Goal: Transaction & Acquisition: Purchase product/service

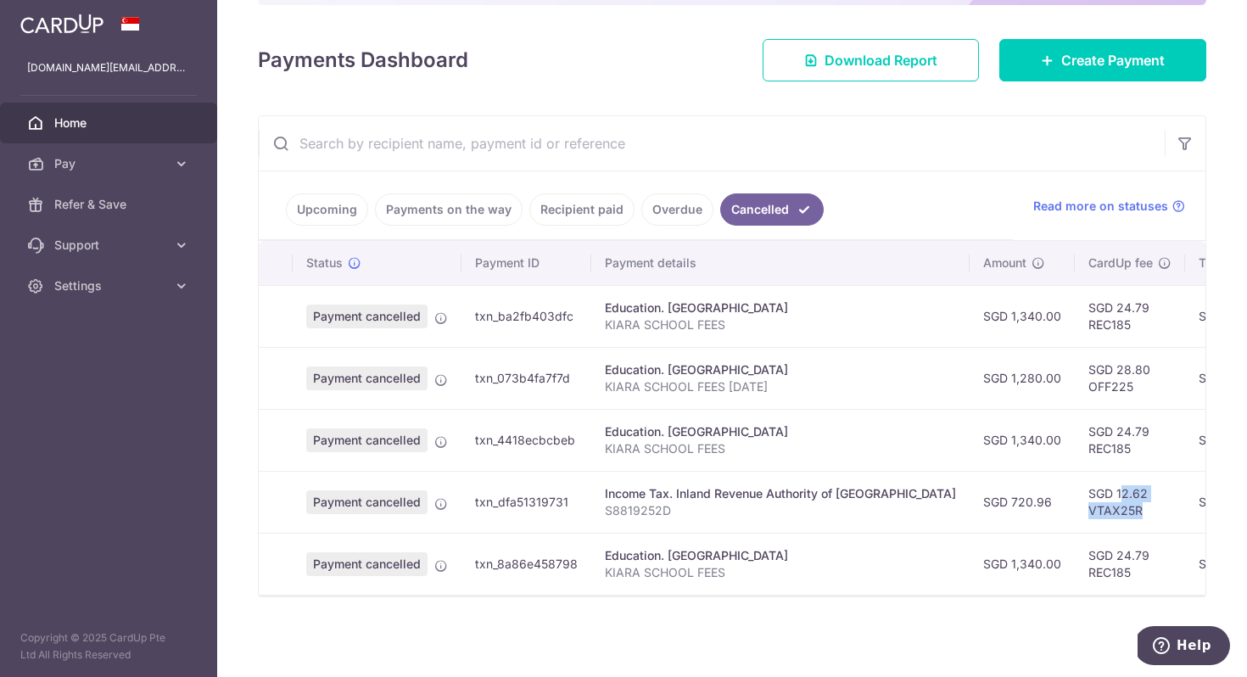
scroll to position [0, 355]
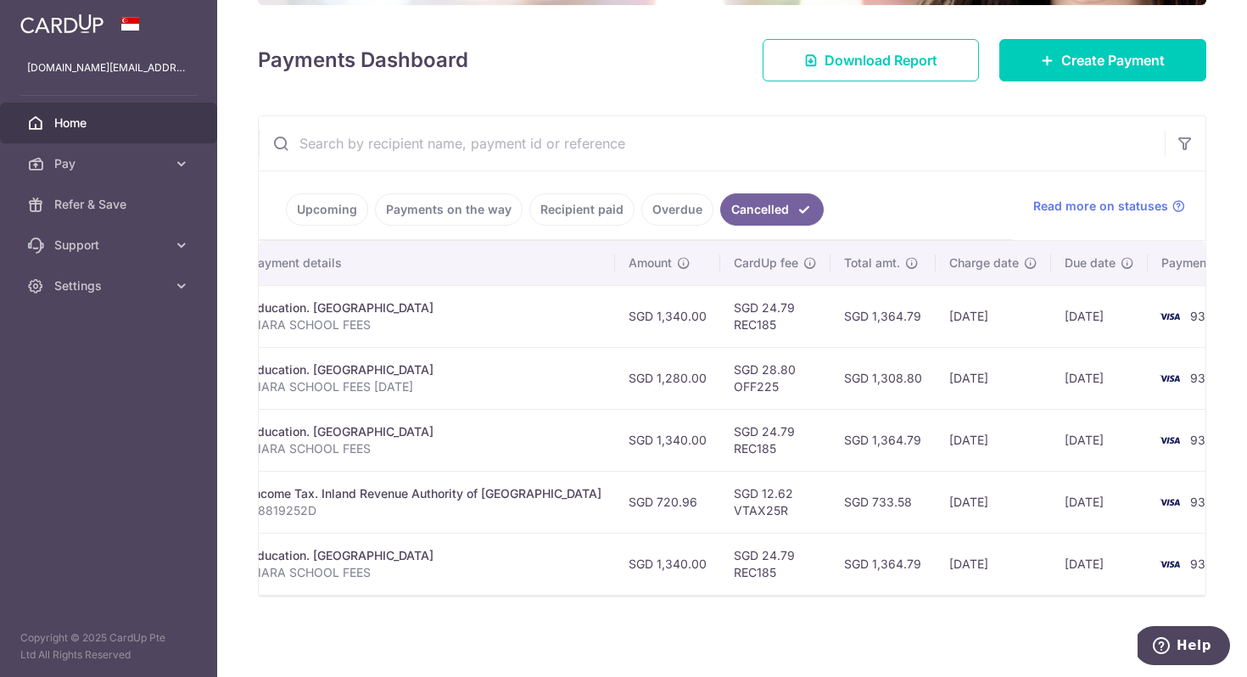
click at [926, 118] on input "text" at bounding box center [712, 143] width 906 height 54
click at [967, 196] on ul "Upcoming Payments on the way Recipient paid Overdue Cancelled" at bounding box center [636, 205] width 754 height 69
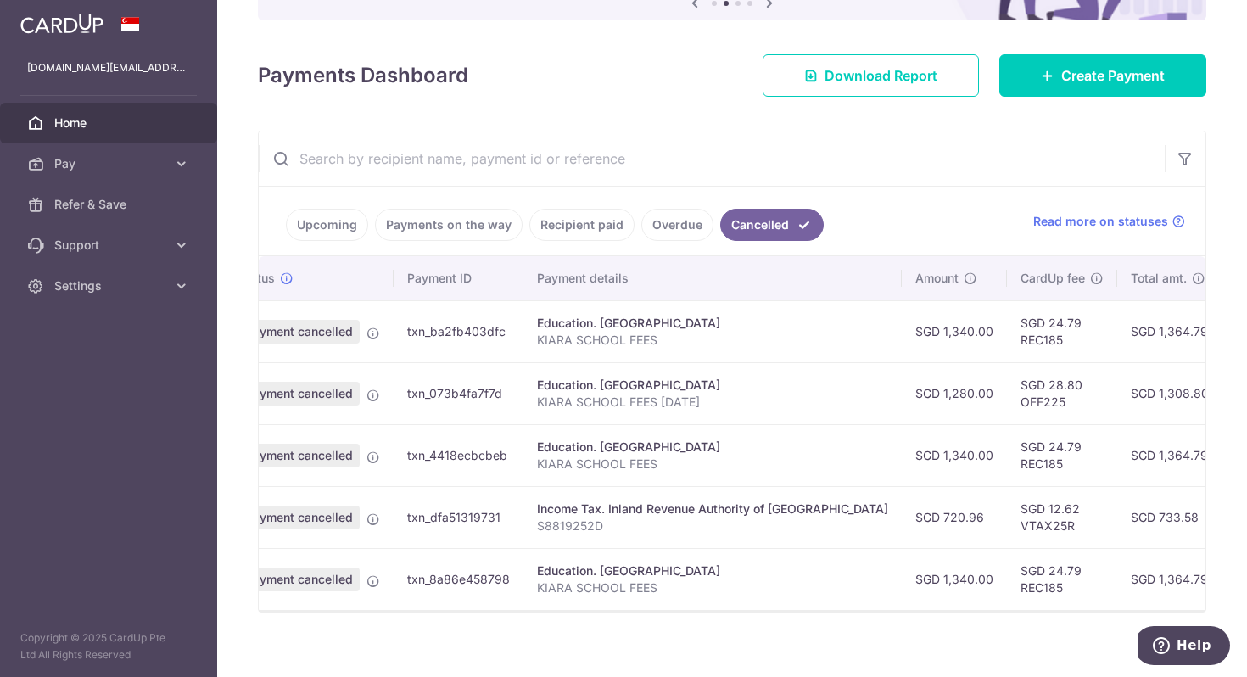
scroll to position [0, 80]
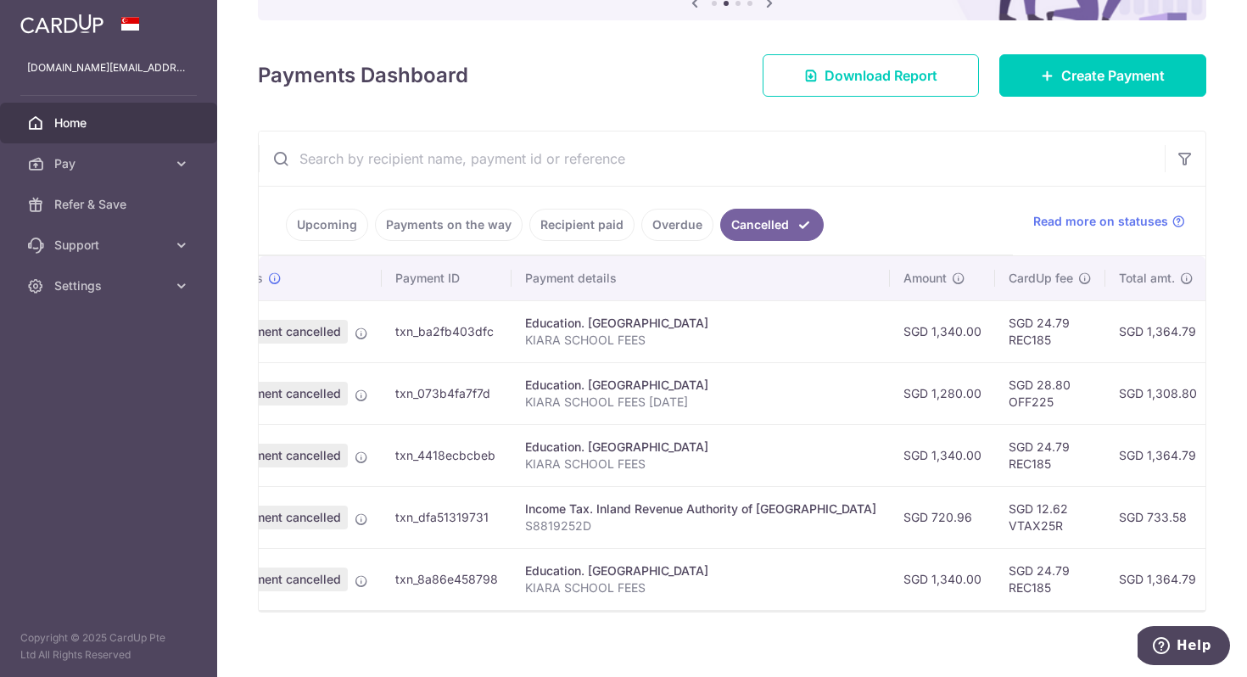
drag, startPoint x: 1139, startPoint y: 516, endPoint x: 1082, endPoint y: 516, distance: 57.7
click at [1105, 516] on td "SGD 733.58" at bounding box center [1157, 517] width 105 height 62
copy td "733.58"
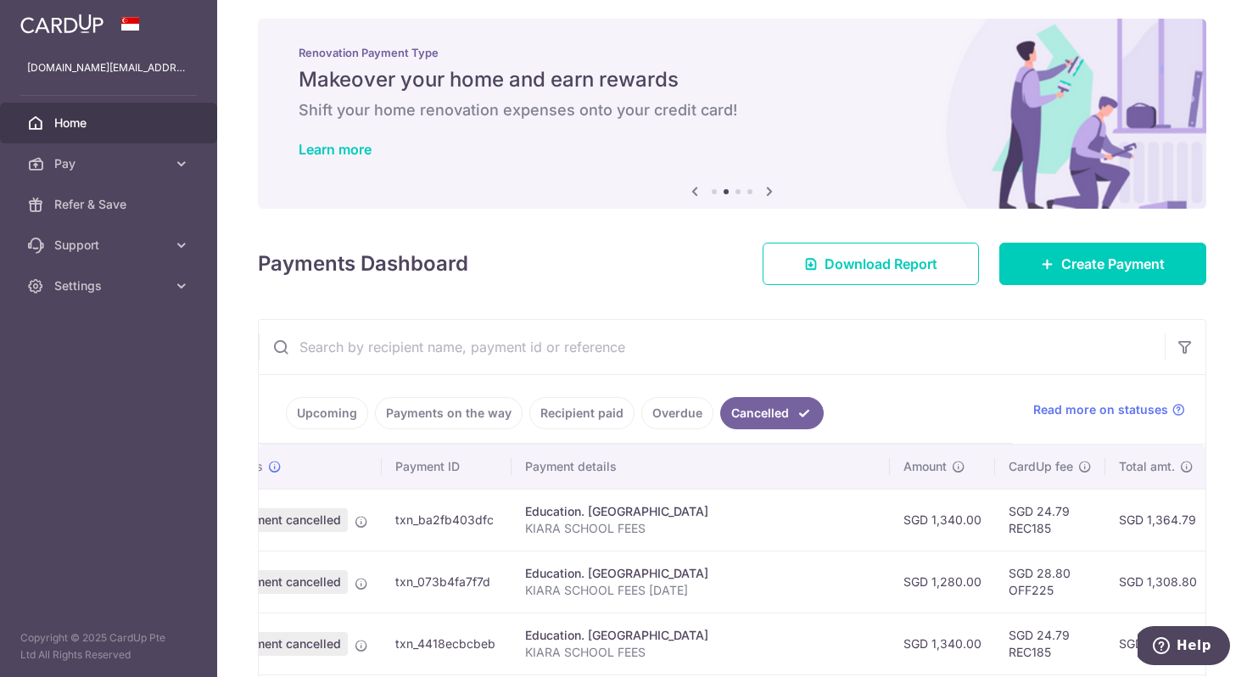
scroll to position [0, 0]
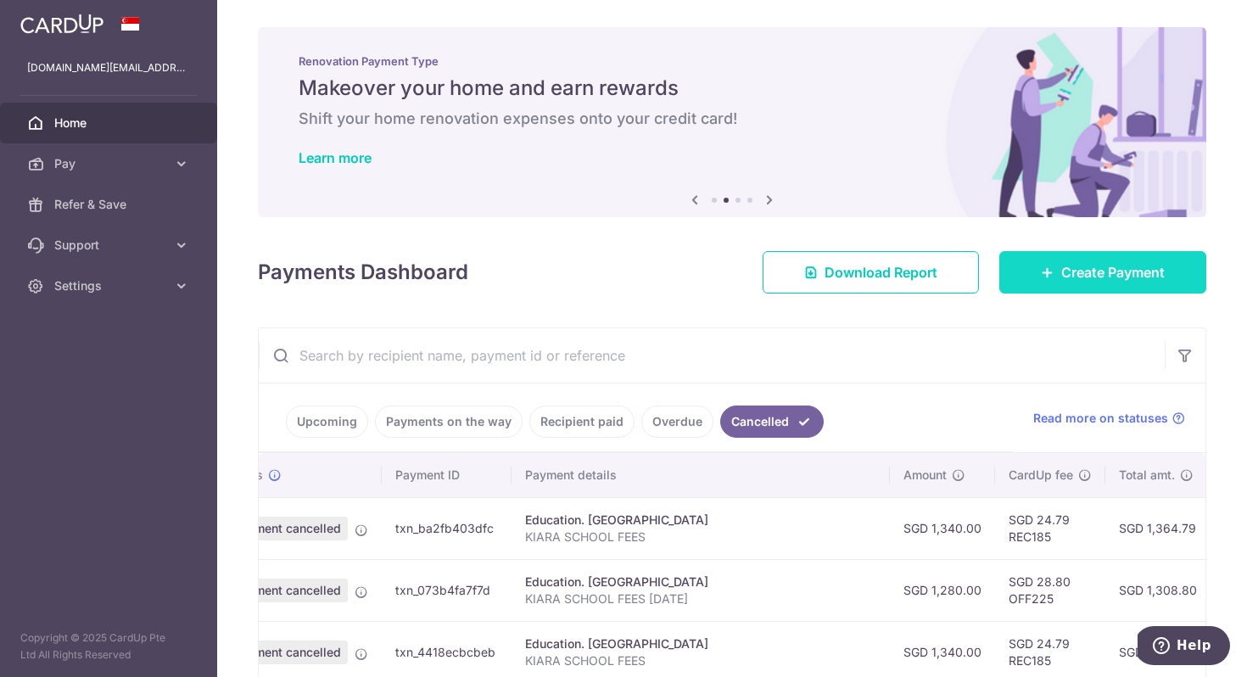
click at [1063, 267] on span "Create Payment" at bounding box center [1113, 272] width 104 height 20
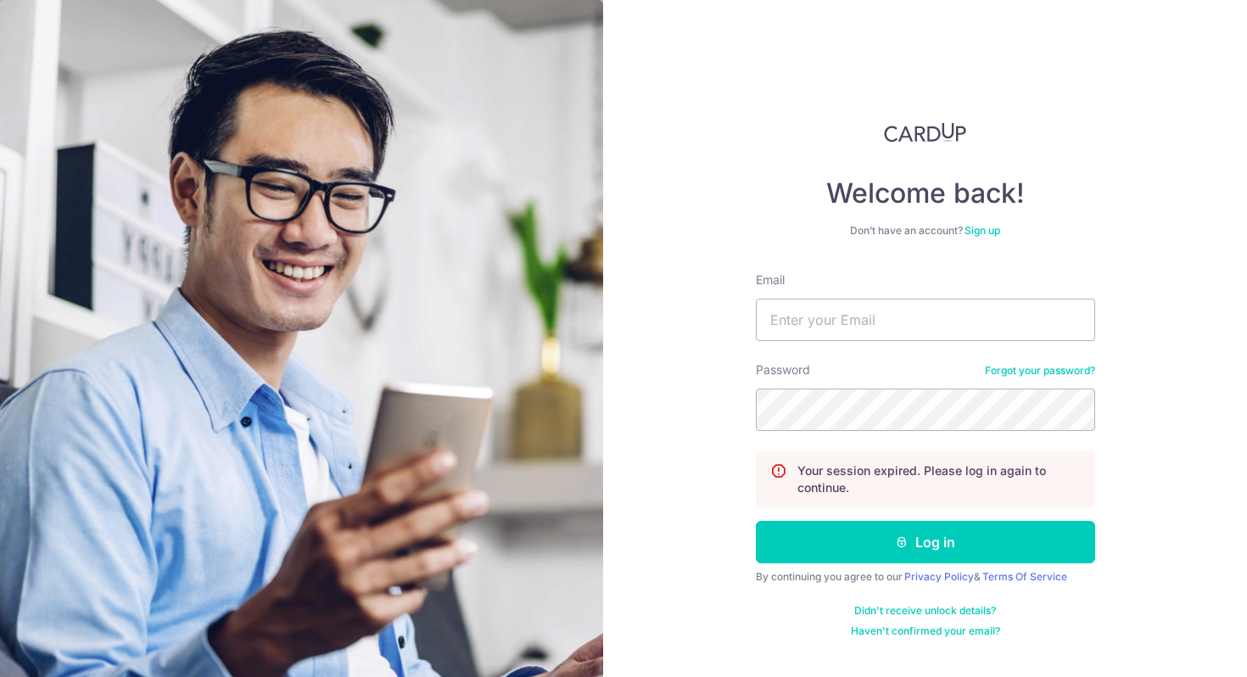
click at [870, 298] on div "Email" at bounding box center [925, 306] width 339 height 70
click at [865, 314] on input "Email" at bounding box center [925, 320] width 339 height 42
type input "wongl.q.ng@gmail.com"
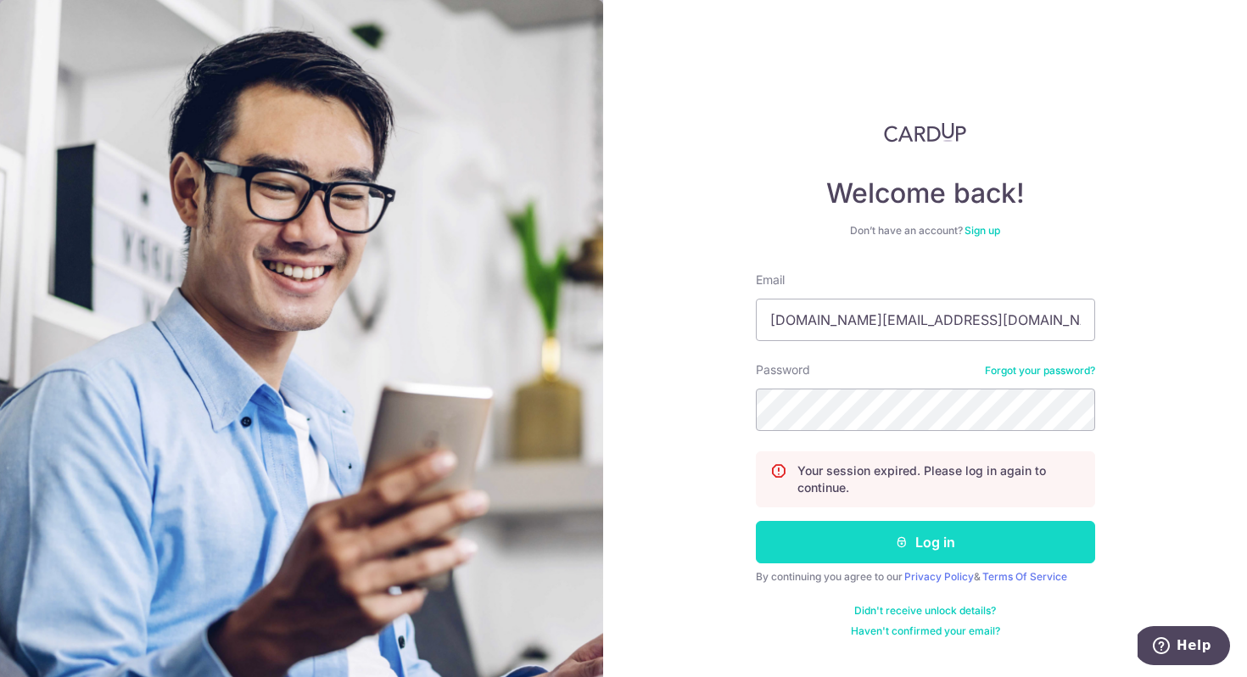
click at [931, 527] on button "Log in" at bounding box center [925, 542] width 339 height 42
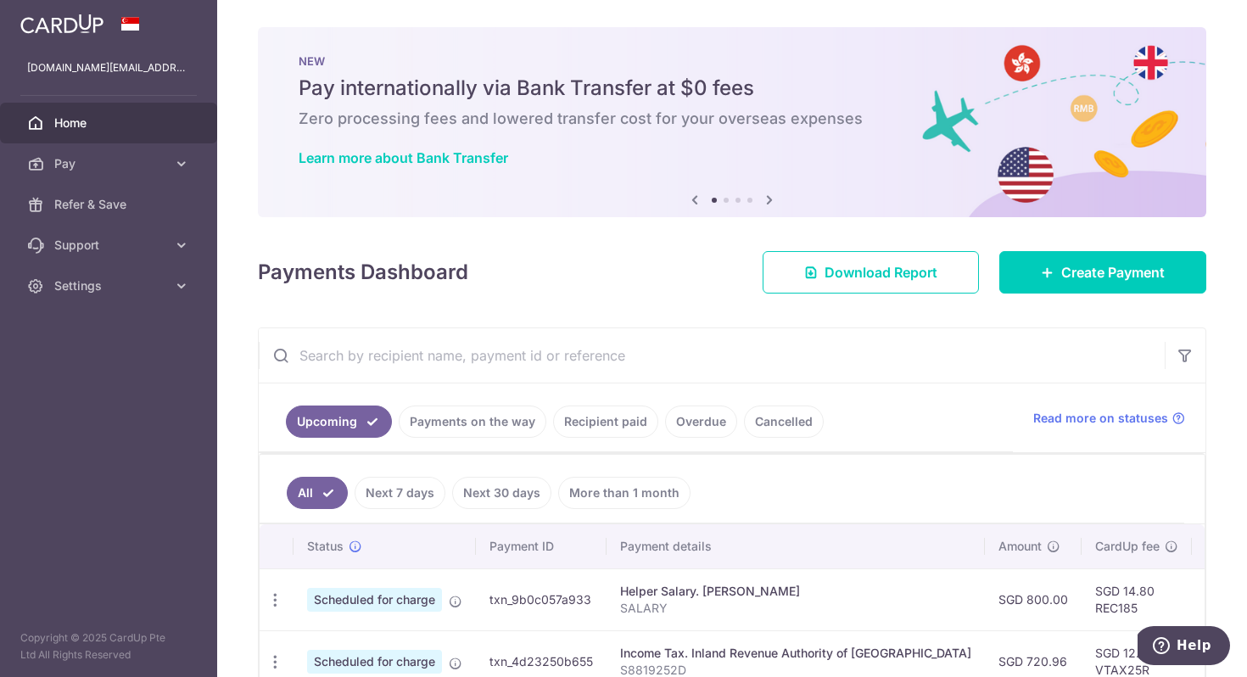
scroll to position [120, 0]
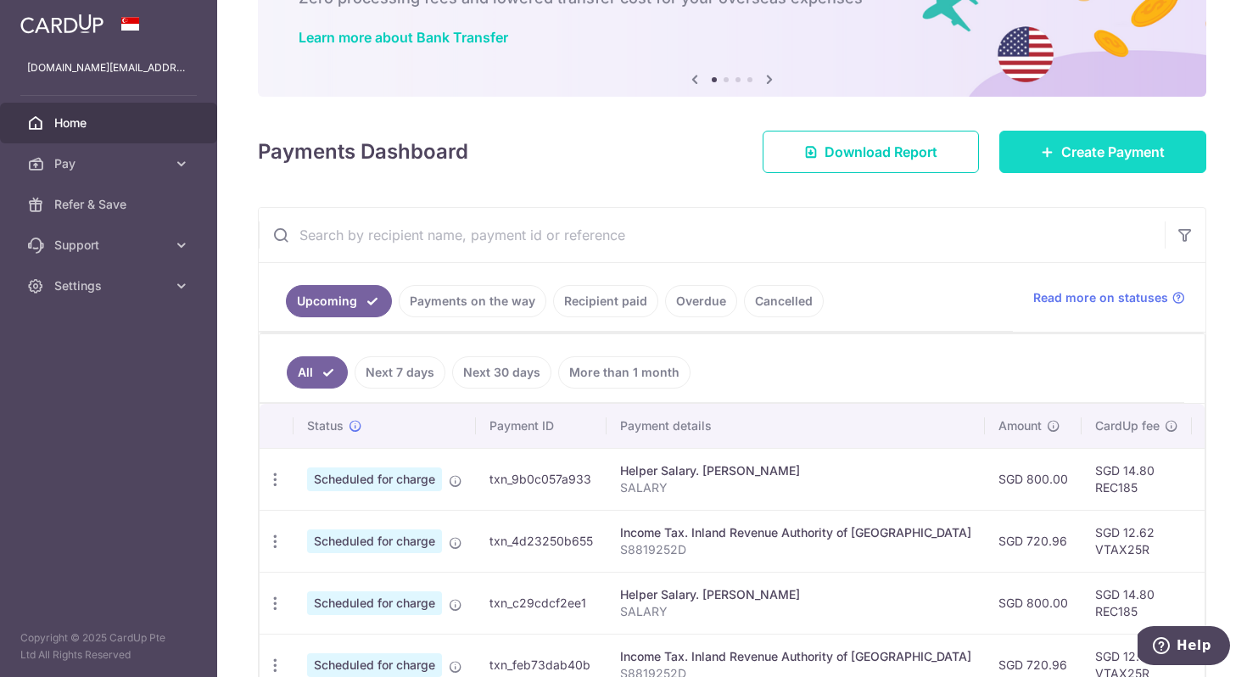
click at [1051, 146] on icon at bounding box center [1048, 152] width 14 height 14
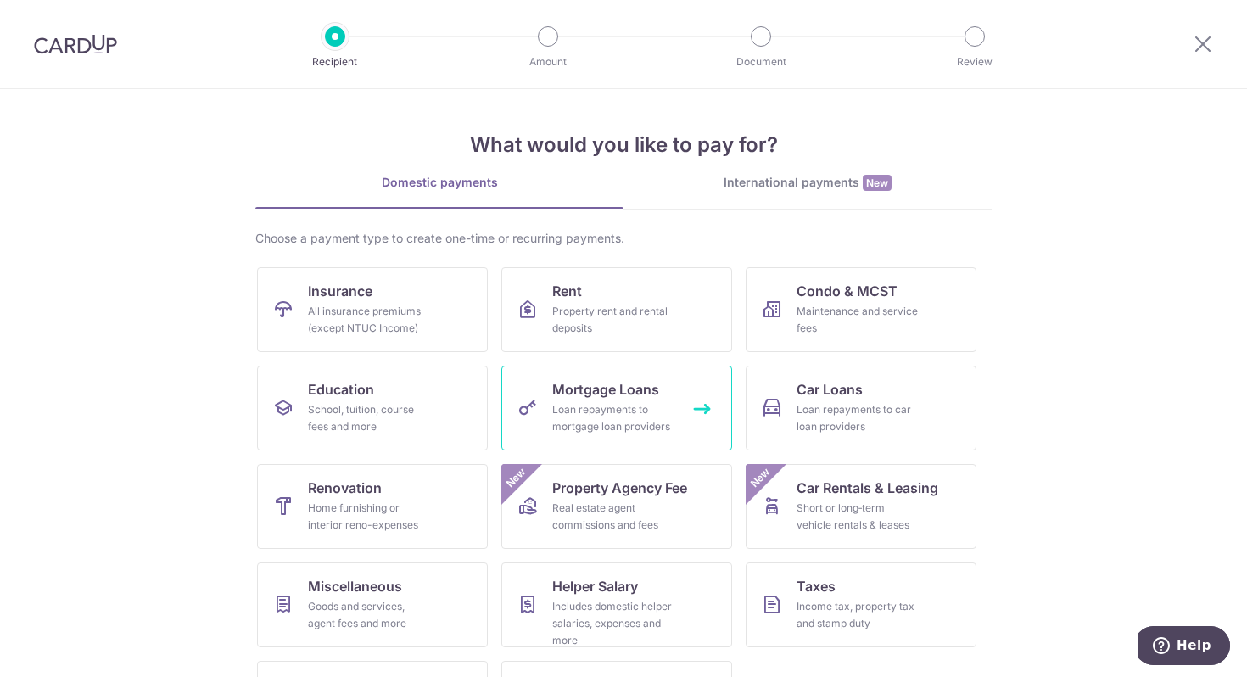
scroll to position [82, 0]
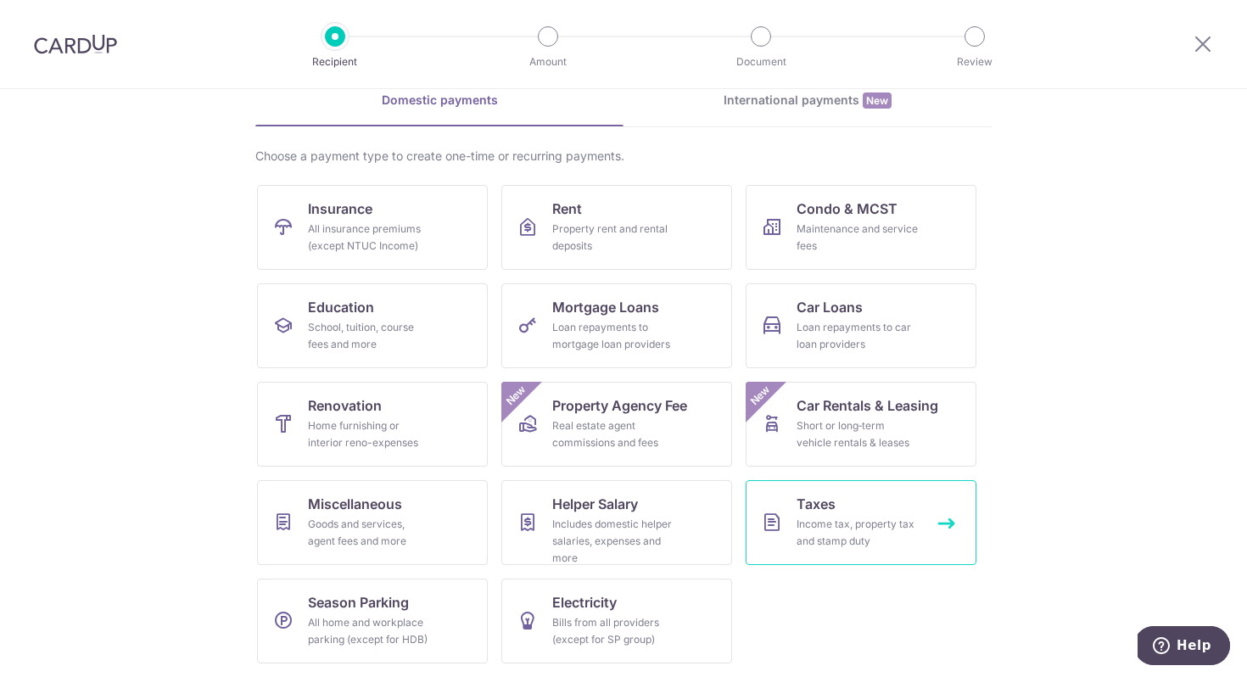
click at [822, 548] on div "Income tax, property tax and stamp duty" at bounding box center [858, 533] width 122 height 34
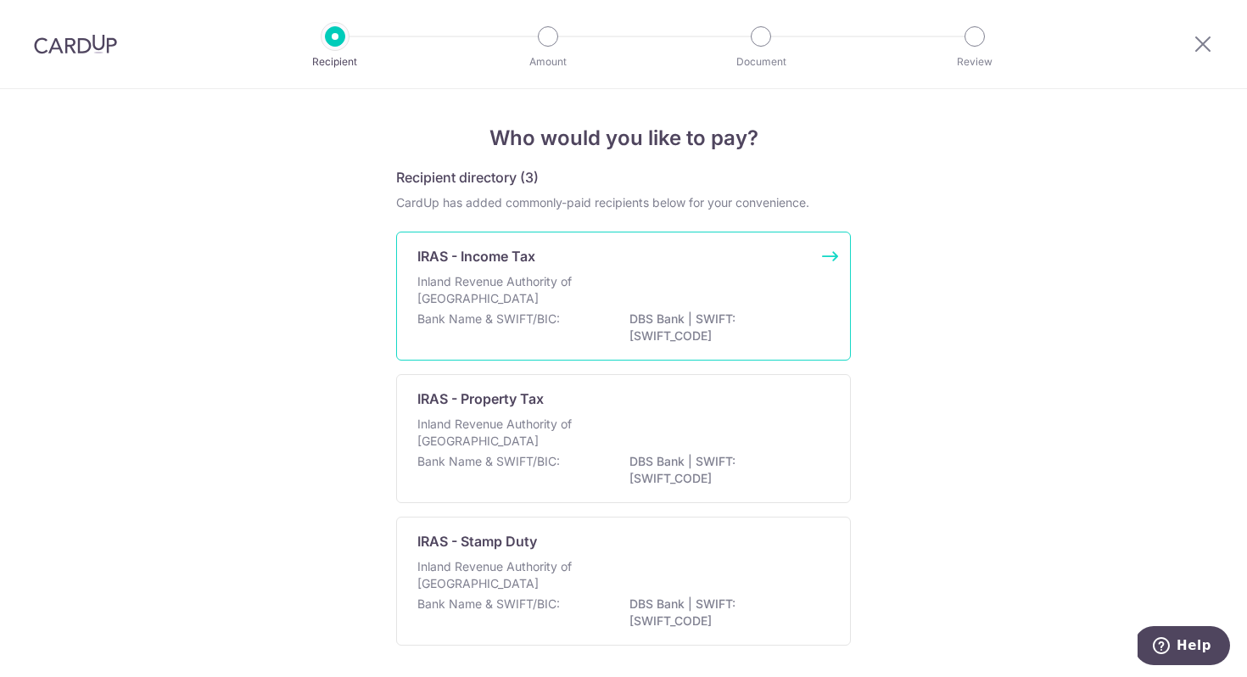
scroll to position [62, 0]
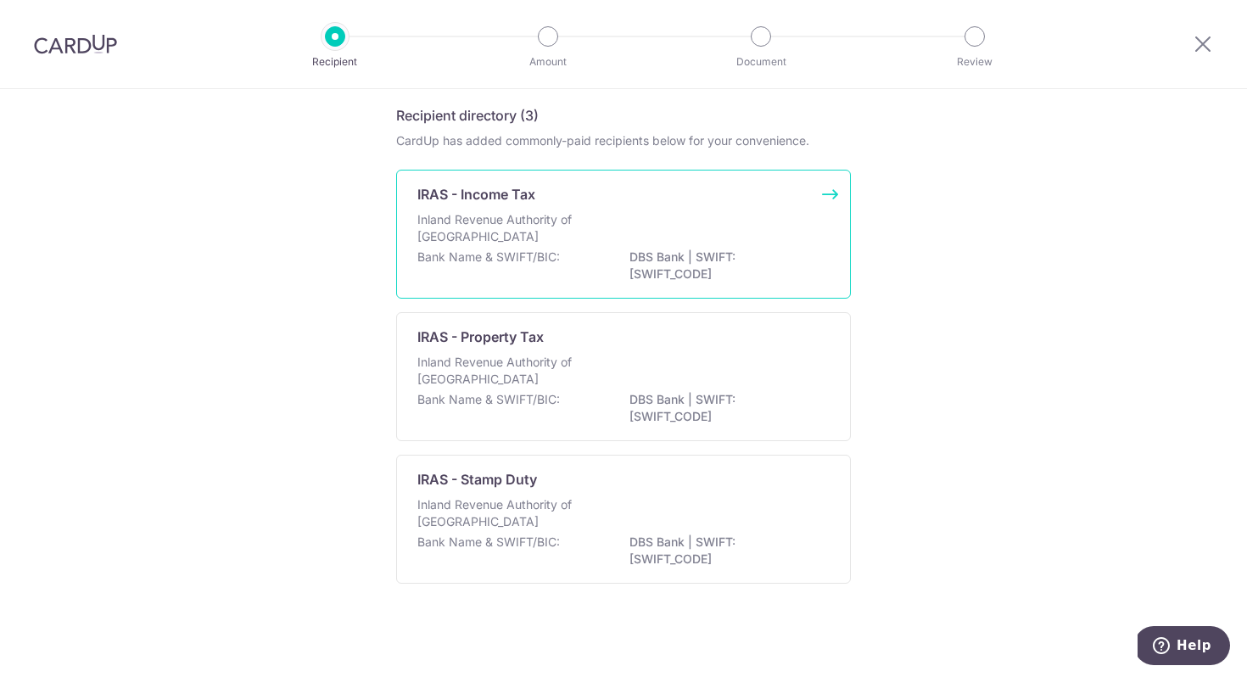
click at [783, 211] on div "Inland Revenue Authority of [GEOGRAPHIC_DATA]" at bounding box center [623, 229] width 412 height 37
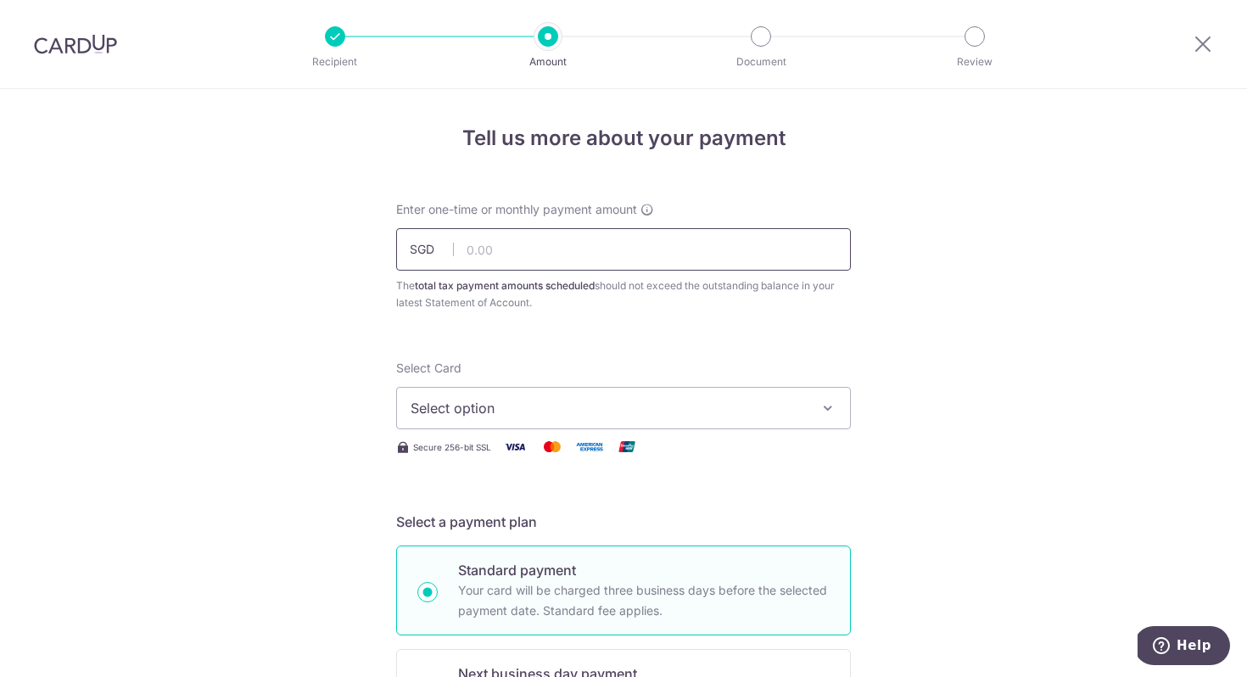
click at [707, 243] on input "text" at bounding box center [623, 249] width 455 height 42
paste input "733.58"
type input "733.58"
click at [670, 406] on span "Select option" at bounding box center [608, 408] width 395 height 20
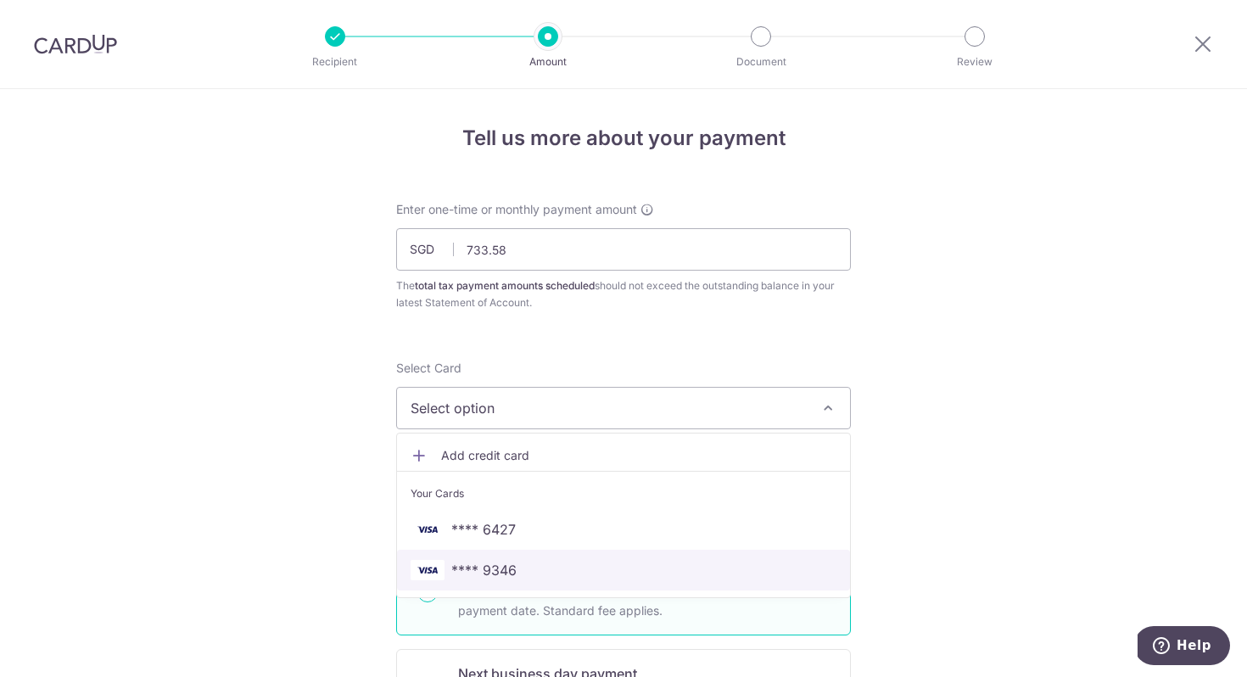
click at [591, 561] on span "**** 9346" at bounding box center [624, 570] width 426 height 20
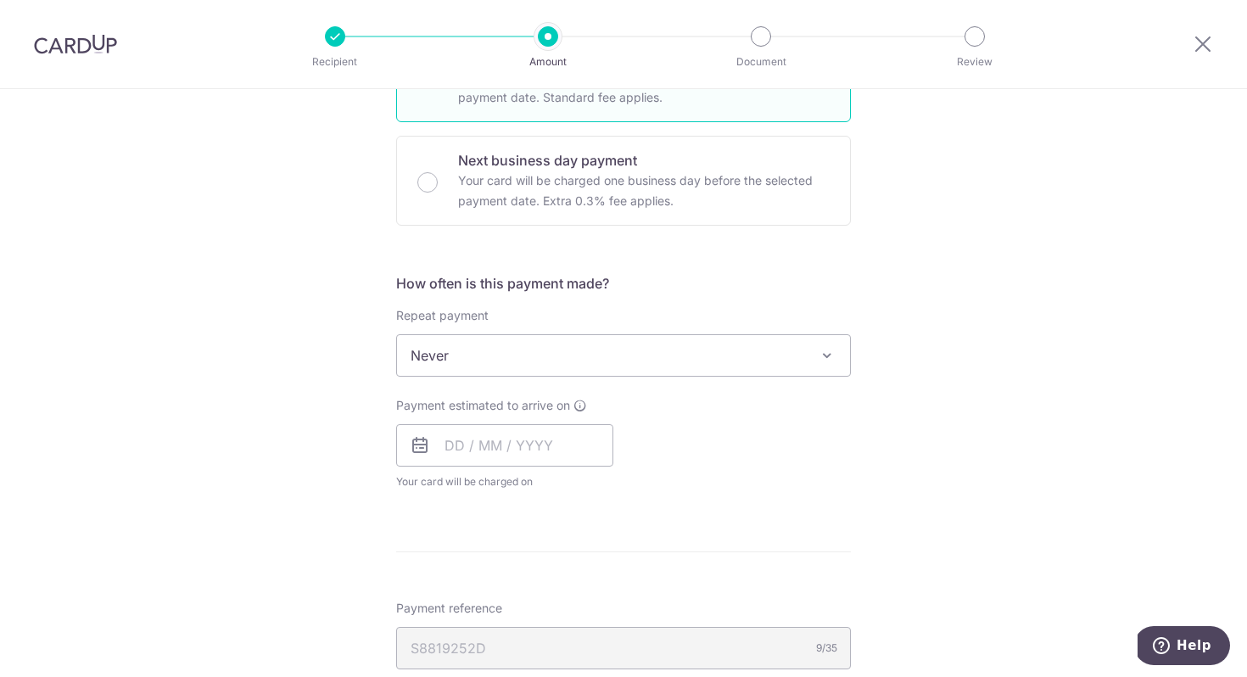
scroll to position [568, 0]
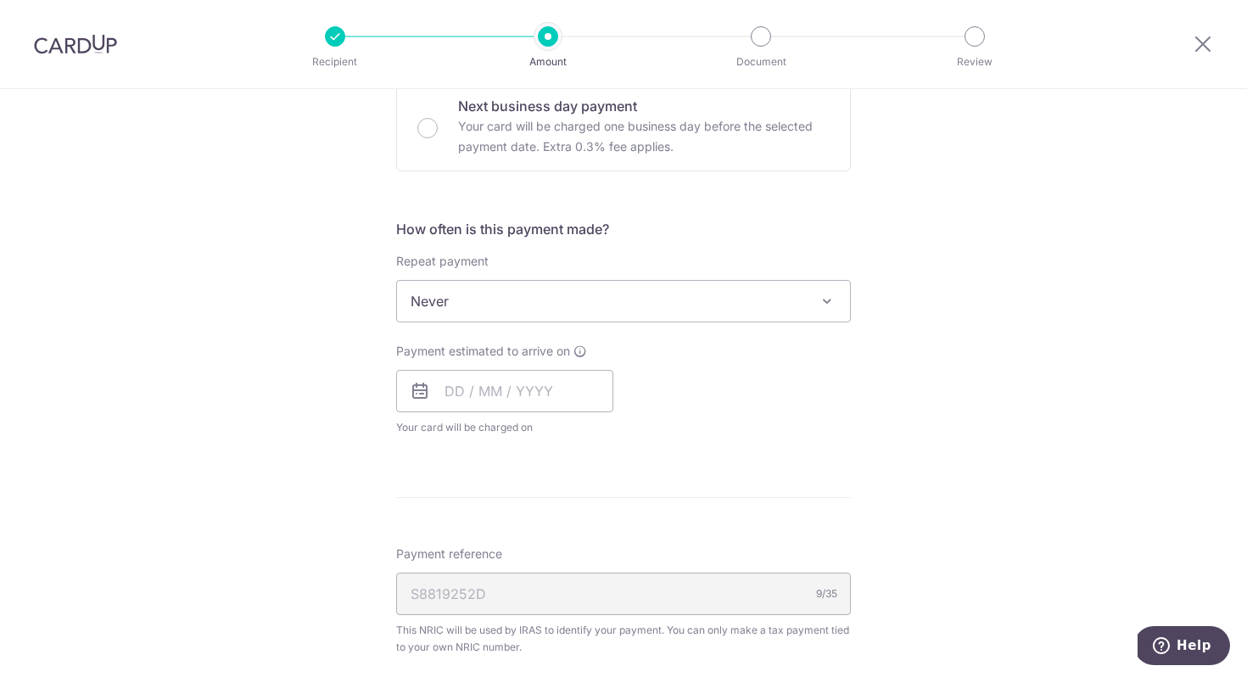
click at [711, 300] on span "Never" at bounding box center [623, 301] width 453 height 41
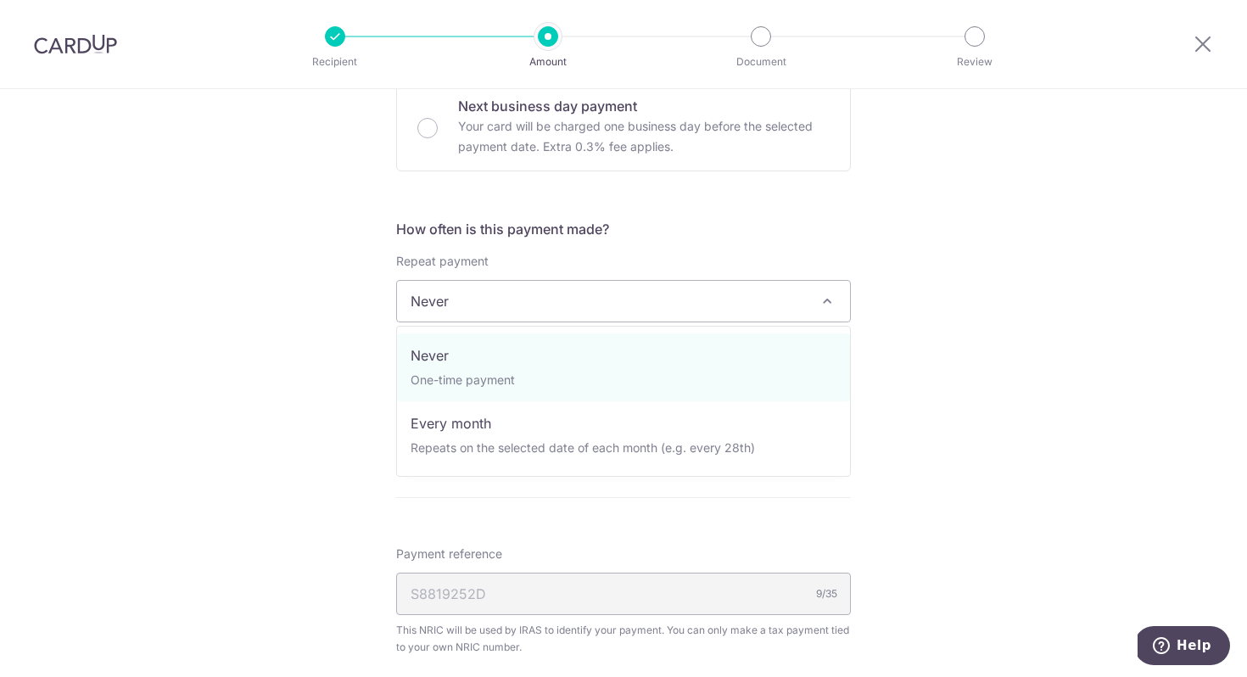
click at [752, 253] on div "Repeat payment Never Every month Never To set up monthly income tax payments on…" at bounding box center [623, 288] width 455 height 70
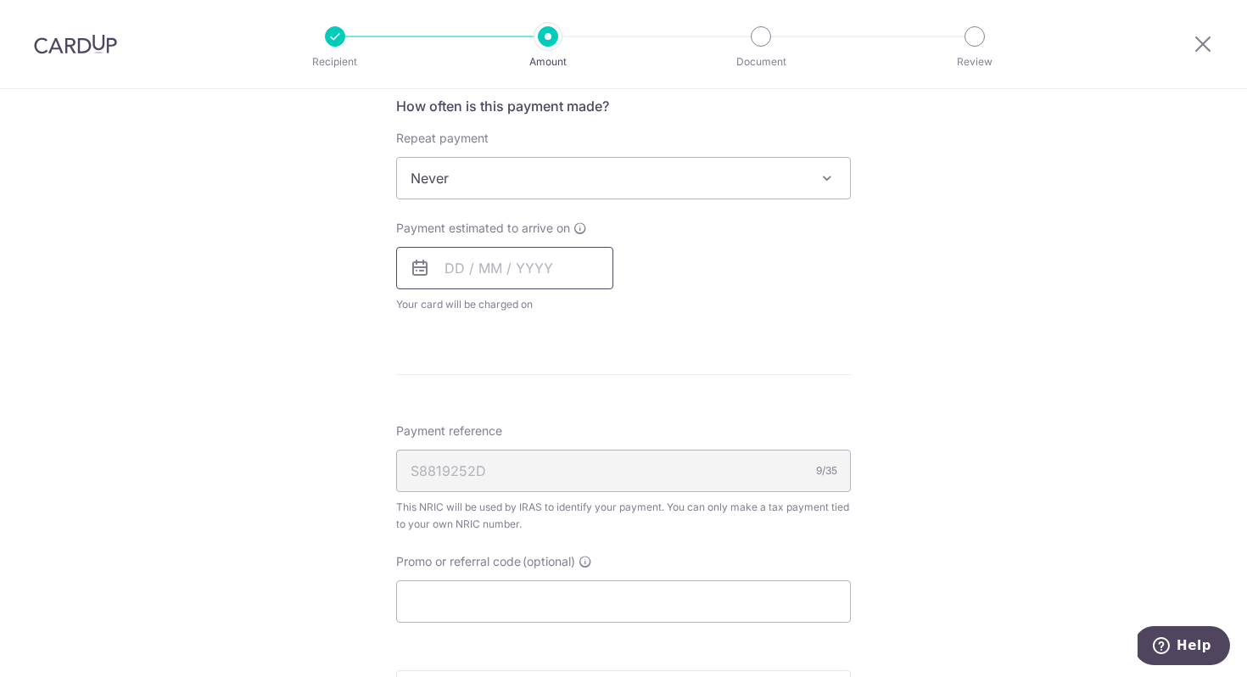
scroll to position [701, 0]
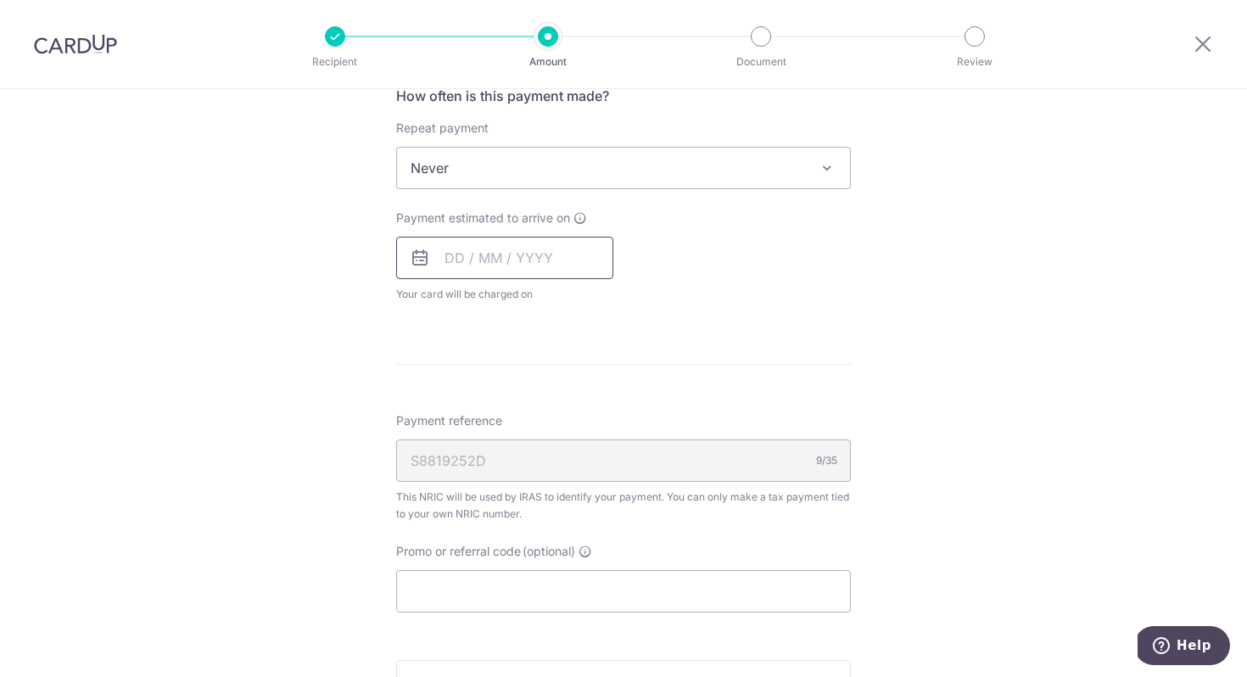
click at [496, 238] on input "text" at bounding box center [504, 258] width 217 height 42
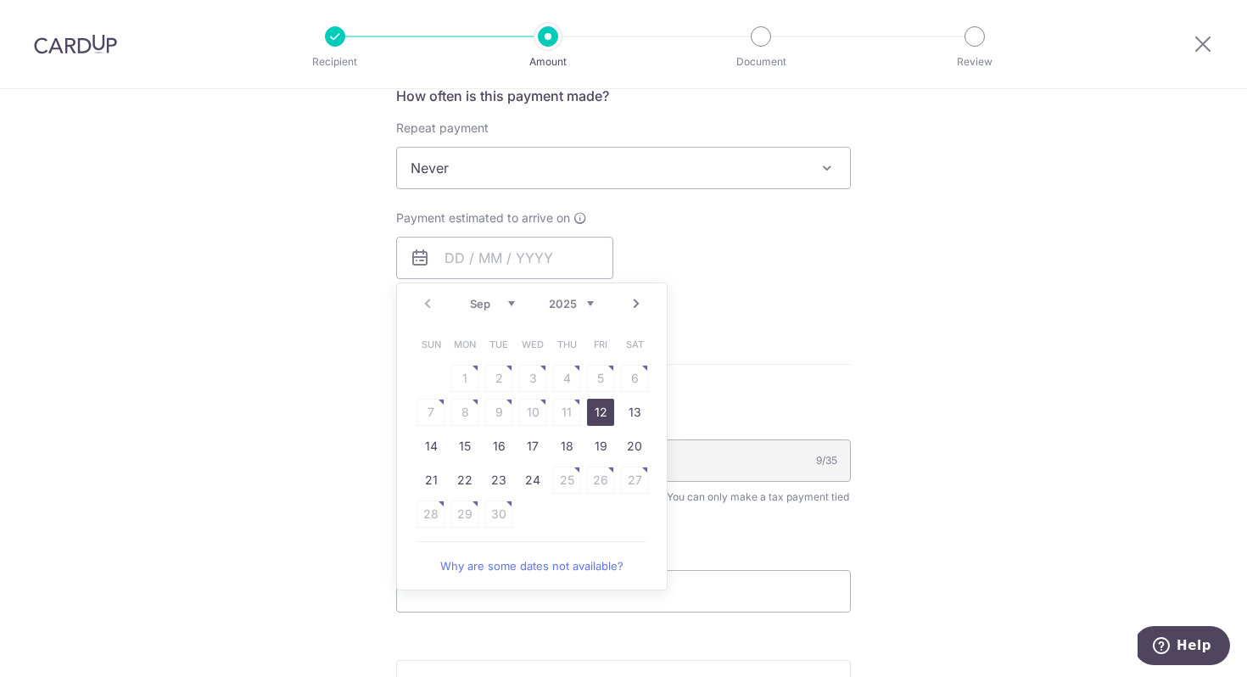
click at [760, 250] on div "Payment estimated to arrive on Prev Next Sep Oct Nov Dec 2025 2026 Sun Mon Tue …" at bounding box center [623, 256] width 475 height 93
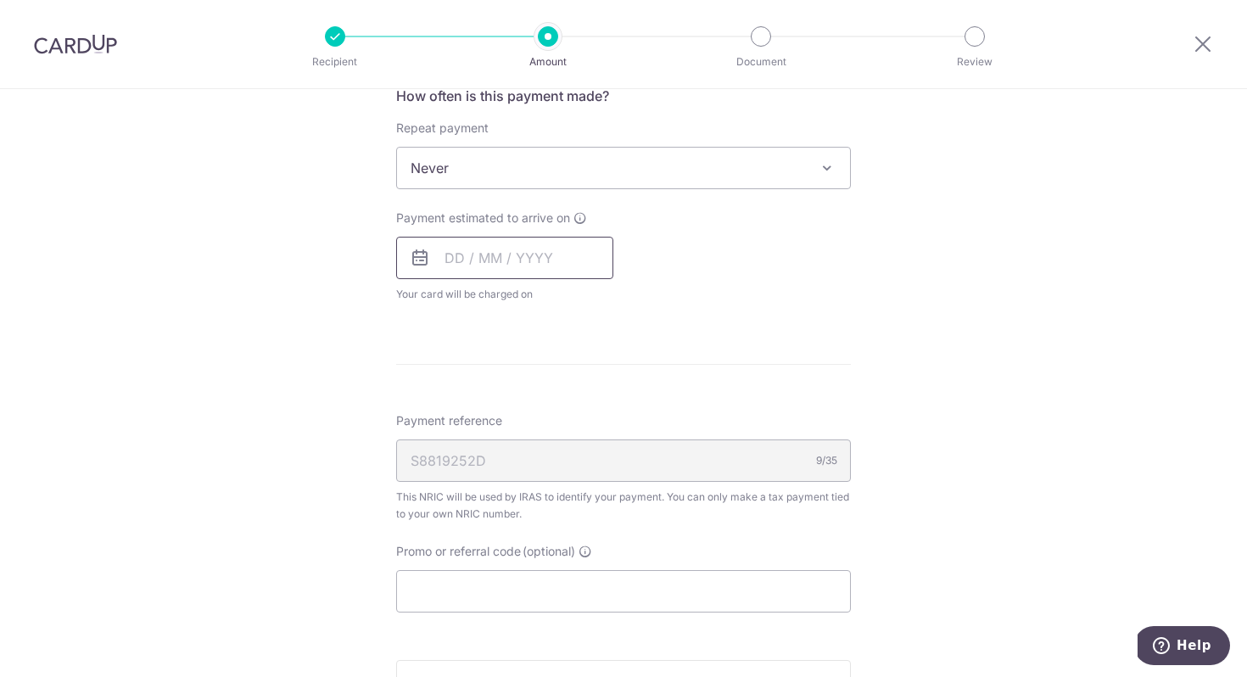
click at [499, 268] on input "text" at bounding box center [504, 258] width 217 height 42
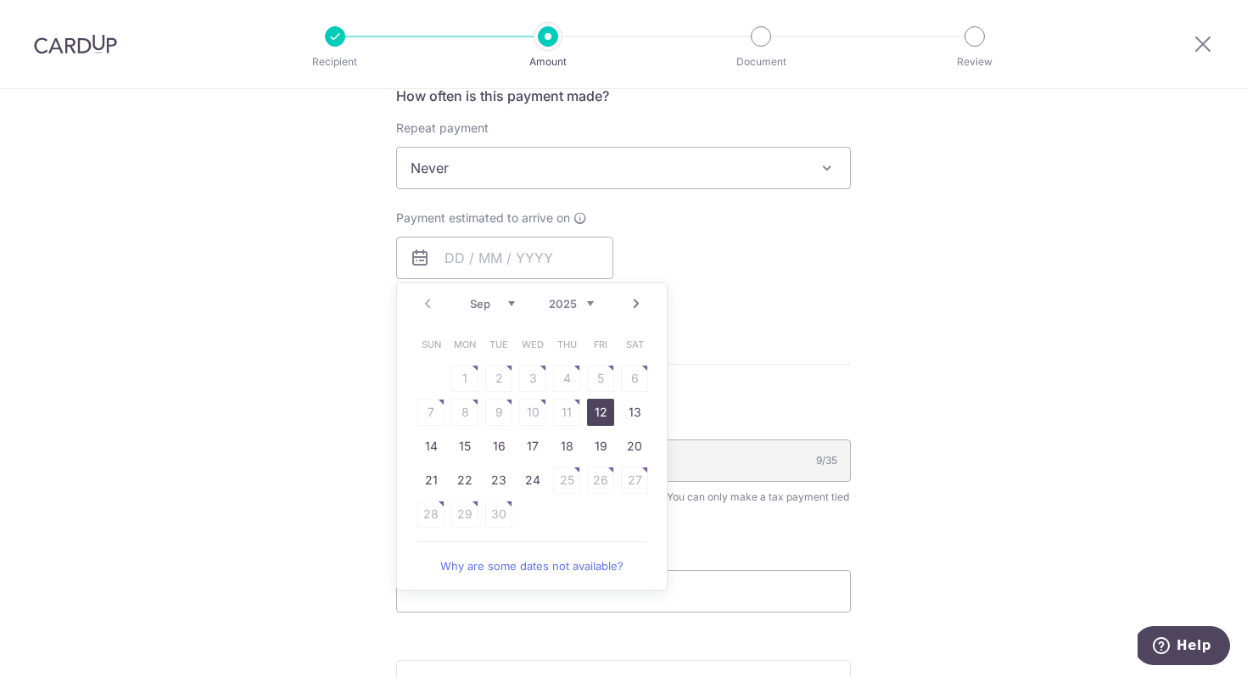
click at [608, 409] on link "12" at bounding box center [600, 412] width 27 height 27
type input "12/09/2025"
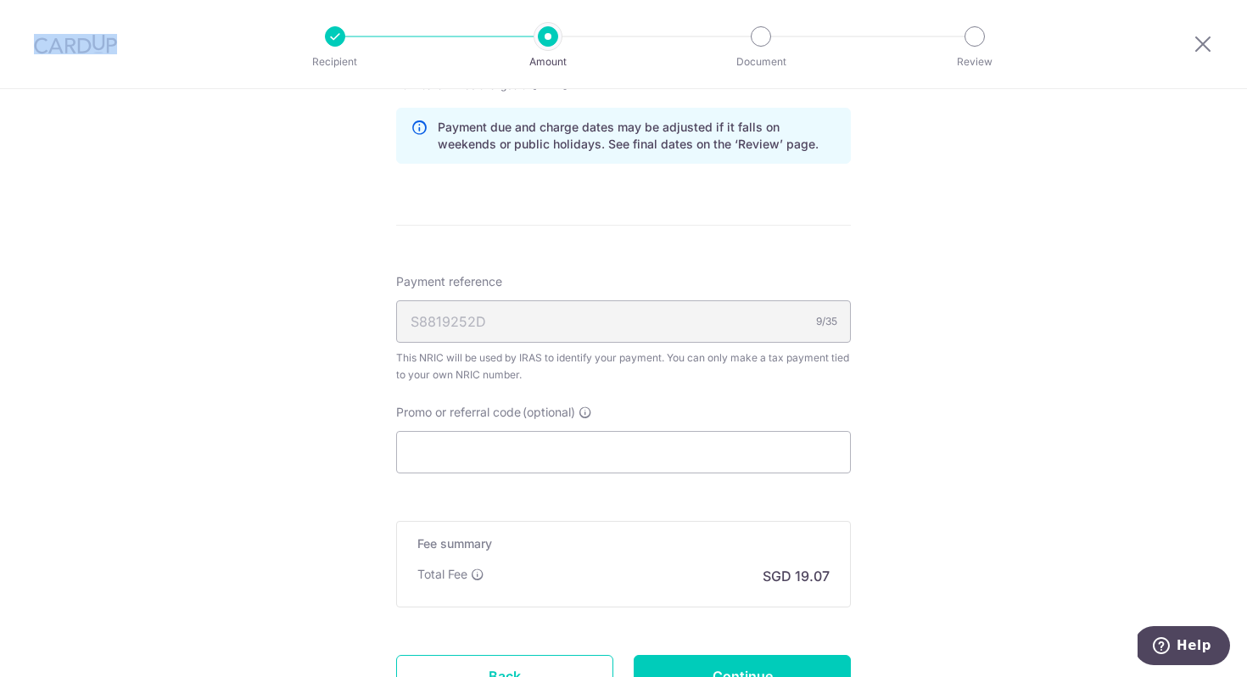
scroll to position [1031, 0]
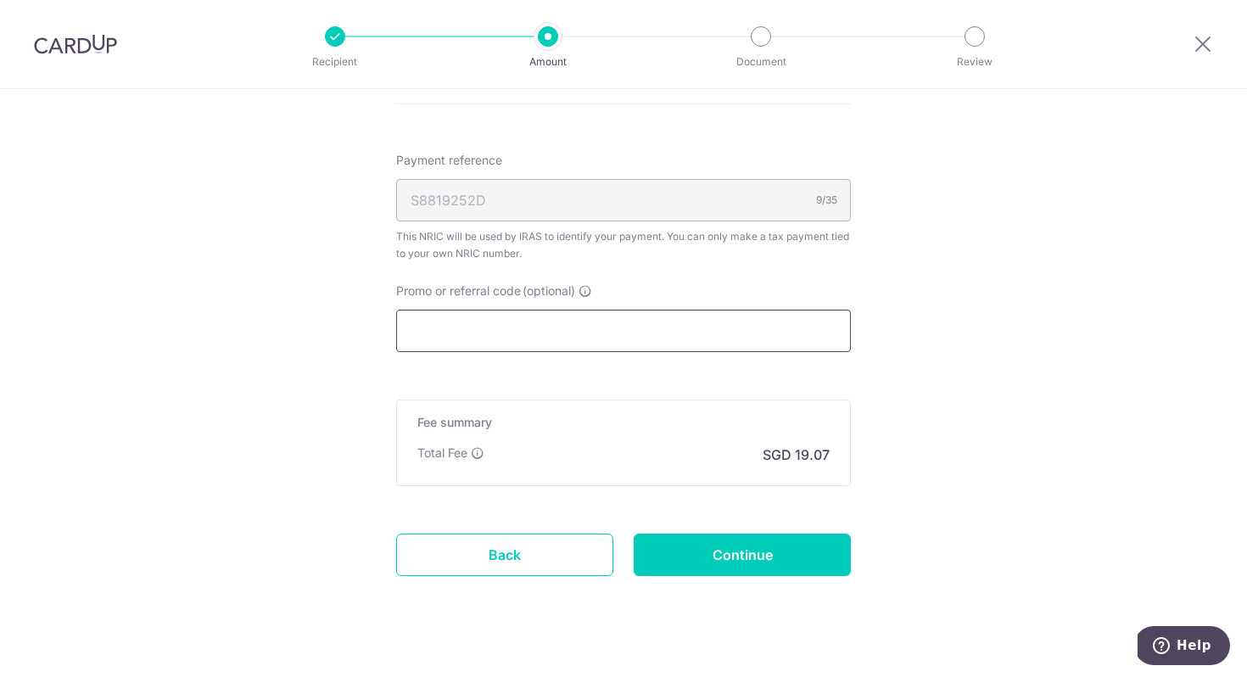
click at [523, 342] on input "Promo or referral code (optional)" at bounding box center [623, 331] width 455 height 42
paste input "VTAX25ONE"
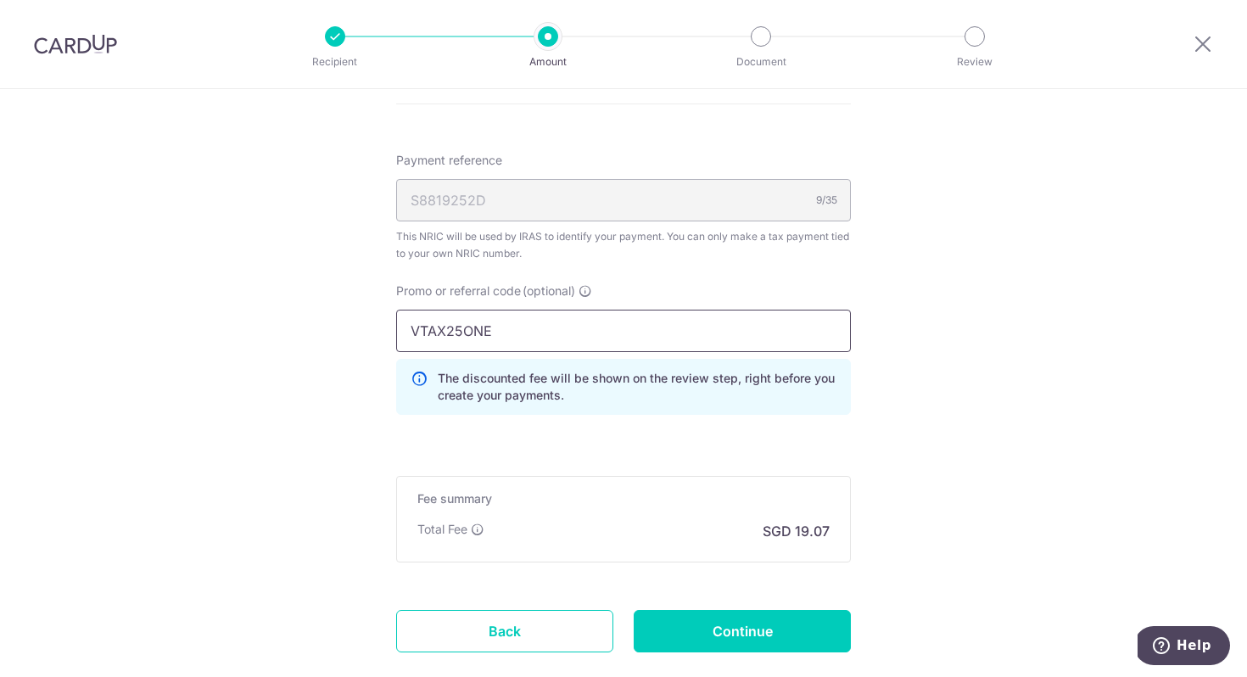
type input "VTAX25ONE"
click at [709, 630] on input "Continue" at bounding box center [742, 631] width 217 height 42
type input "Create Schedule"
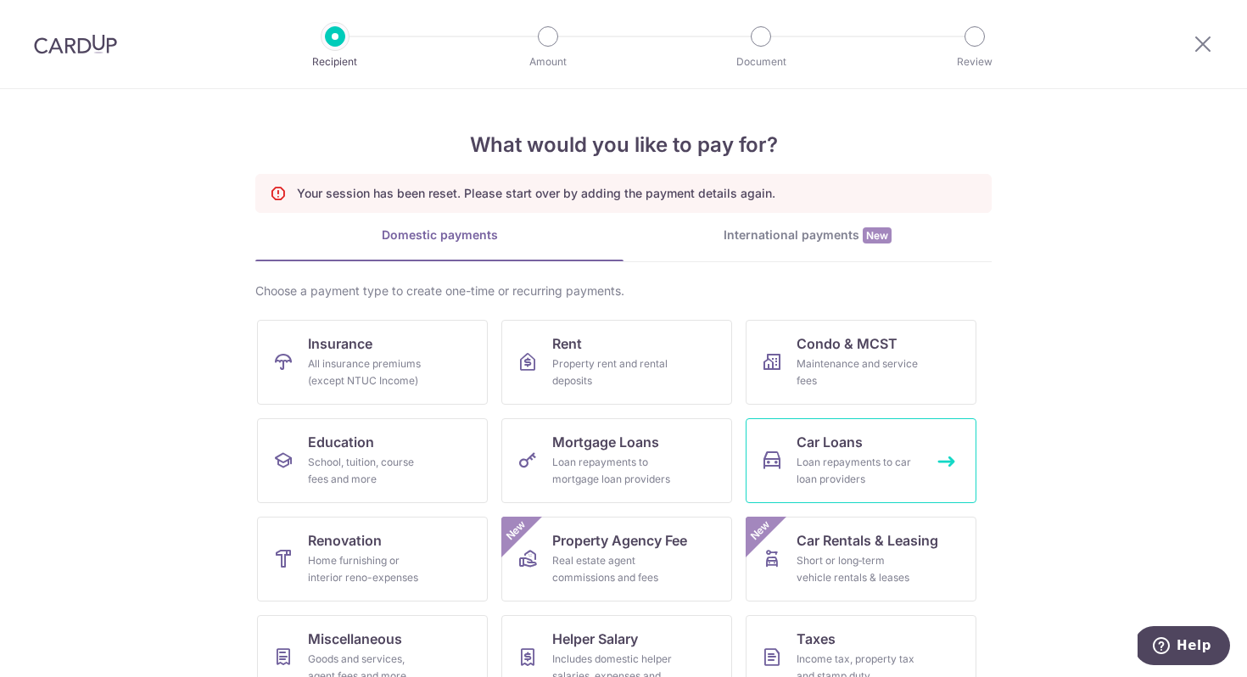
scroll to position [135, 0]
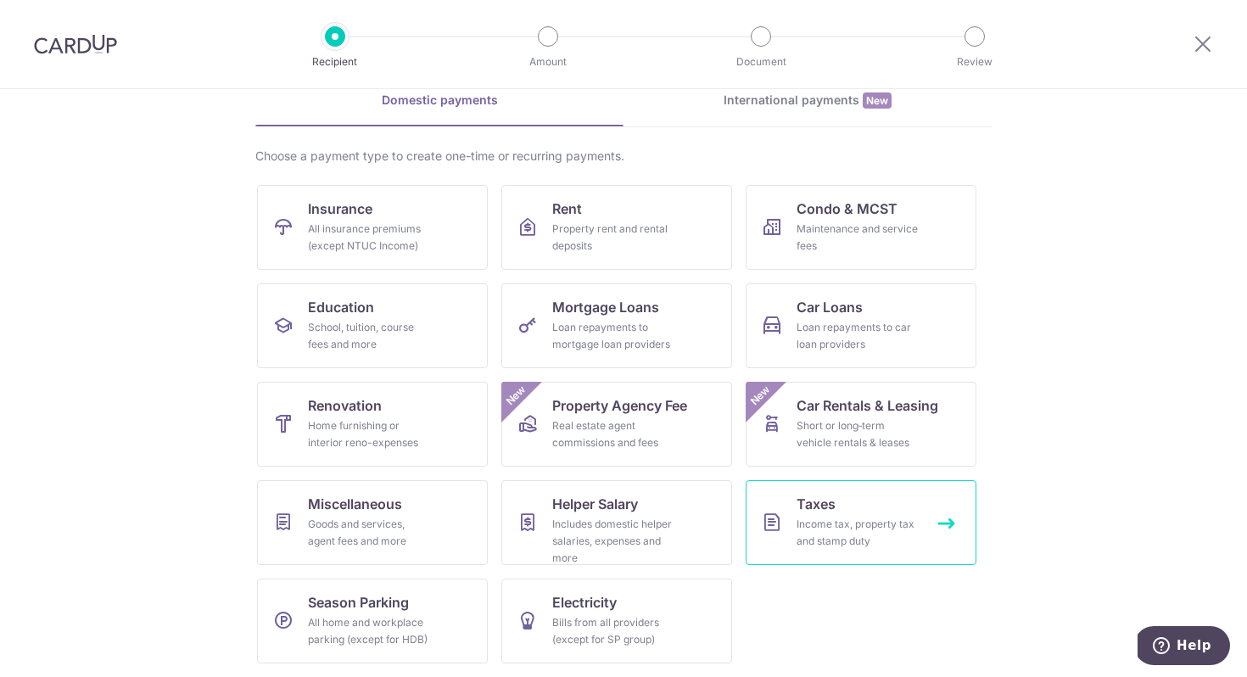
click at [870, 536] on div "Income tax, property tax and stamp duty" at bounding box center [858, 533] width 122 height 34
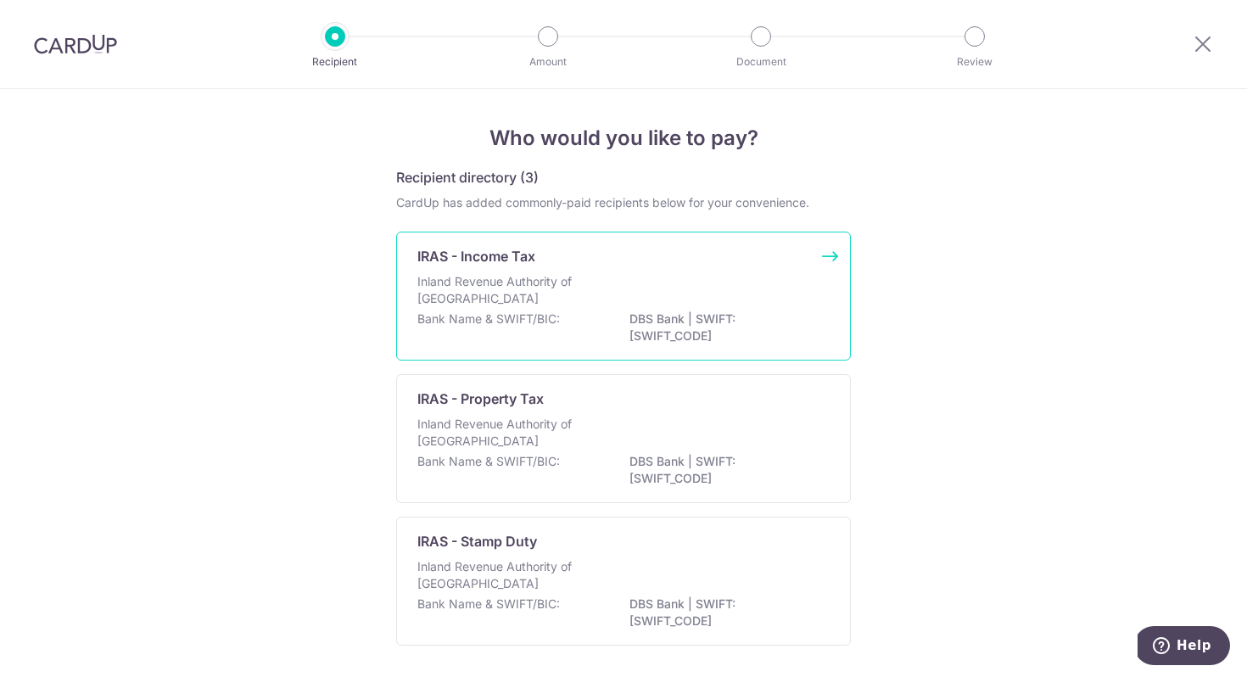
click at [688, 316] on p "DBS Bank | SWIFT: [SWIFT_CODE]" at bounding box center [725, 328] width 190 height 34
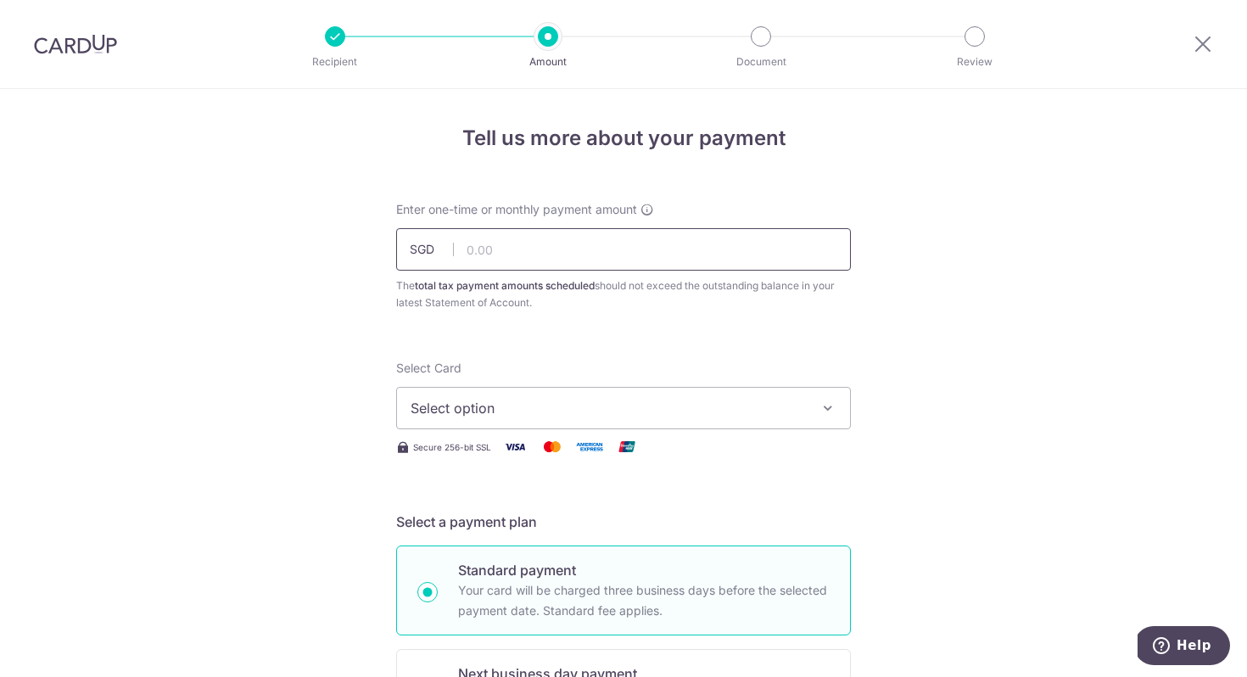
click at [638, 243] on input "text" at bounding box center [623, 249] width 455 height 42
type input "733.58"
click at [575, 411] on span "Select option" at bounding box center [608, 408] width 395 height 20
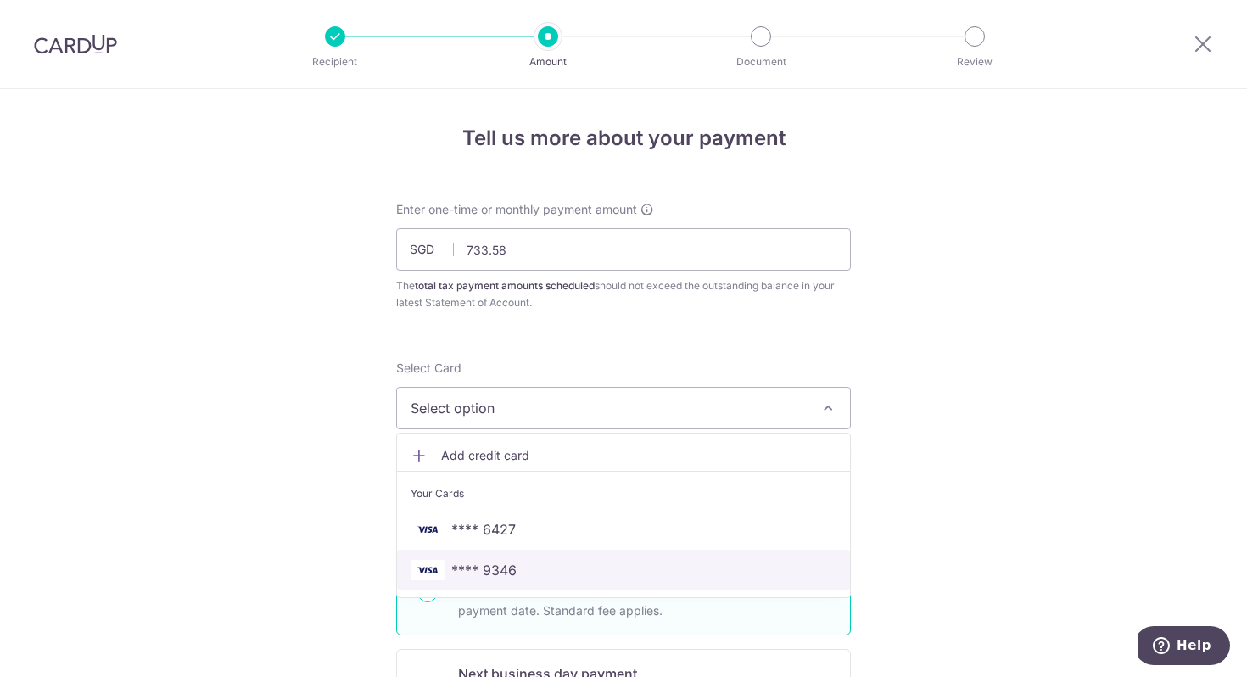
click at [529, 560] on span "**** 9346" at bounding box center [624, 570] width 426 height 20
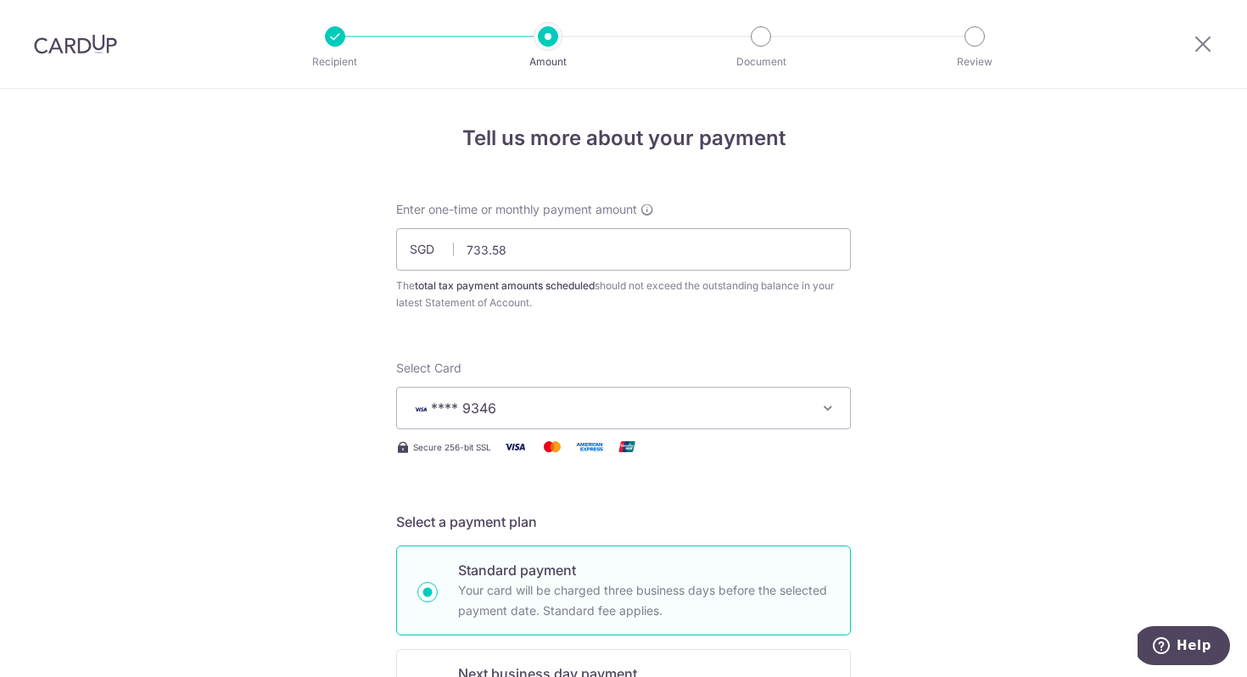
scroll to position [434, 0]
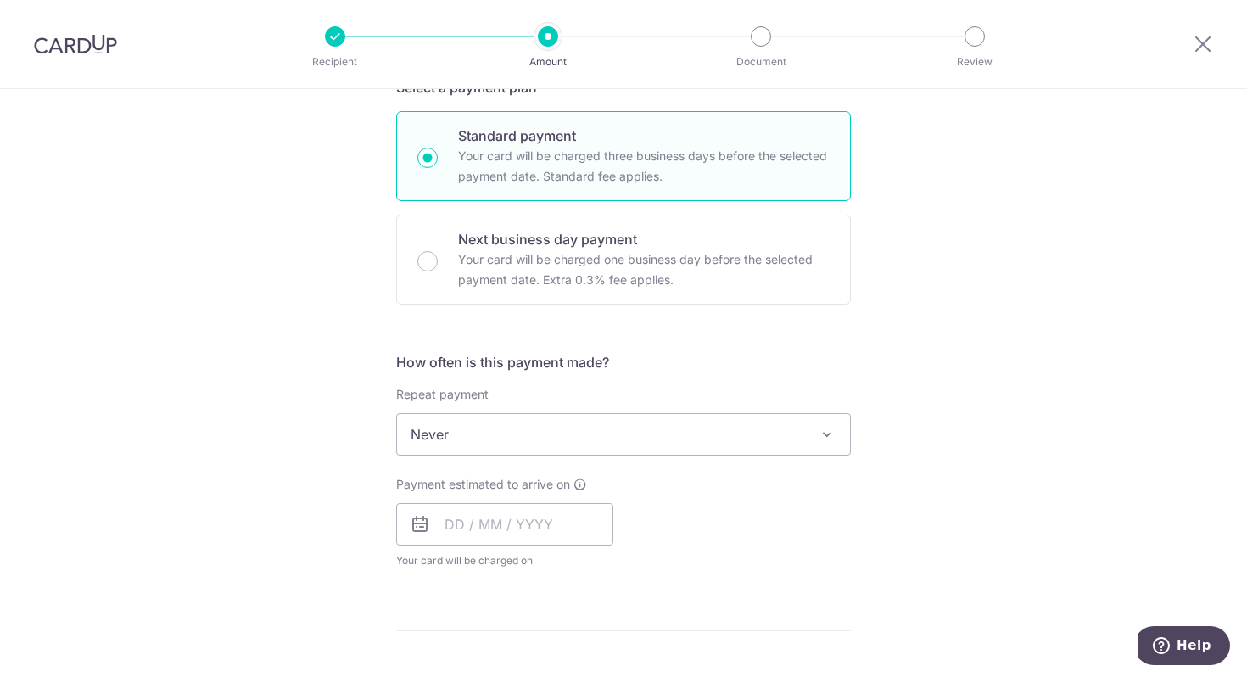
click at [552, 445] on span "Never" at bounding box center [623, 434] width 453 height 41
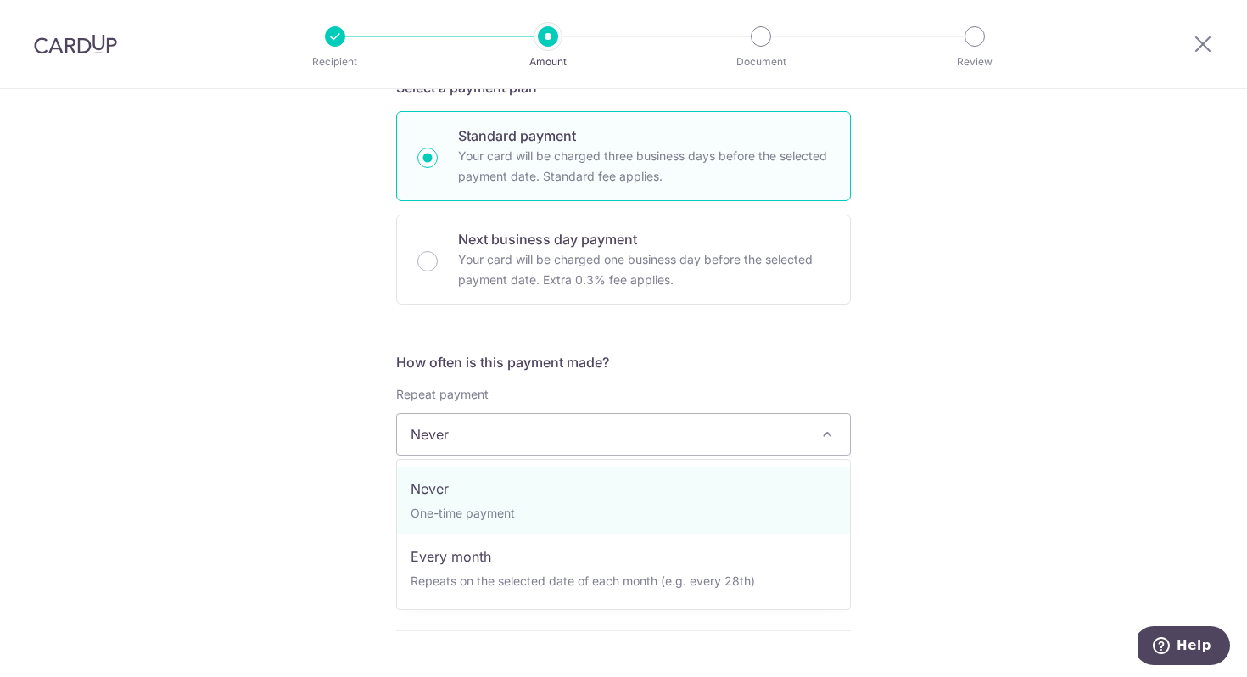
click at [305, 458] on div "Tell us more about your payment Enter one-time or monthly payment amount SGD 73…" at bounding box center [623, 442] width 1247 height 1575
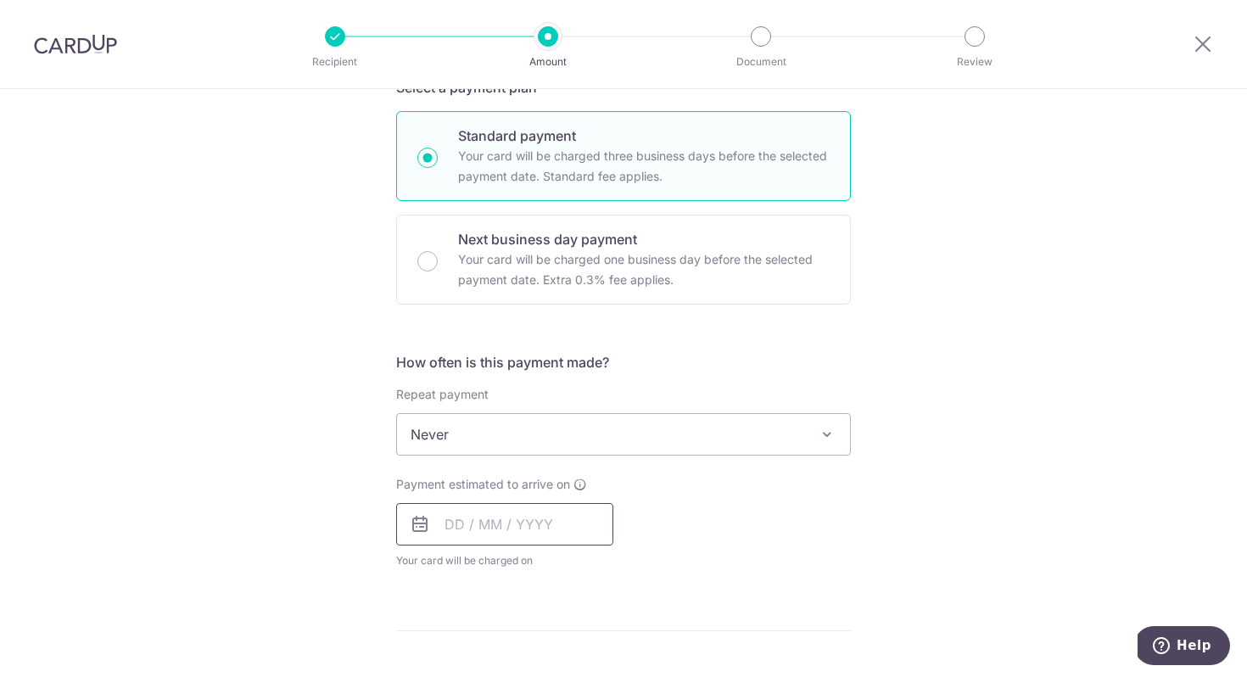
click at [502, 527] on input "text" at bounding box center [504, 524] width 217 height 42
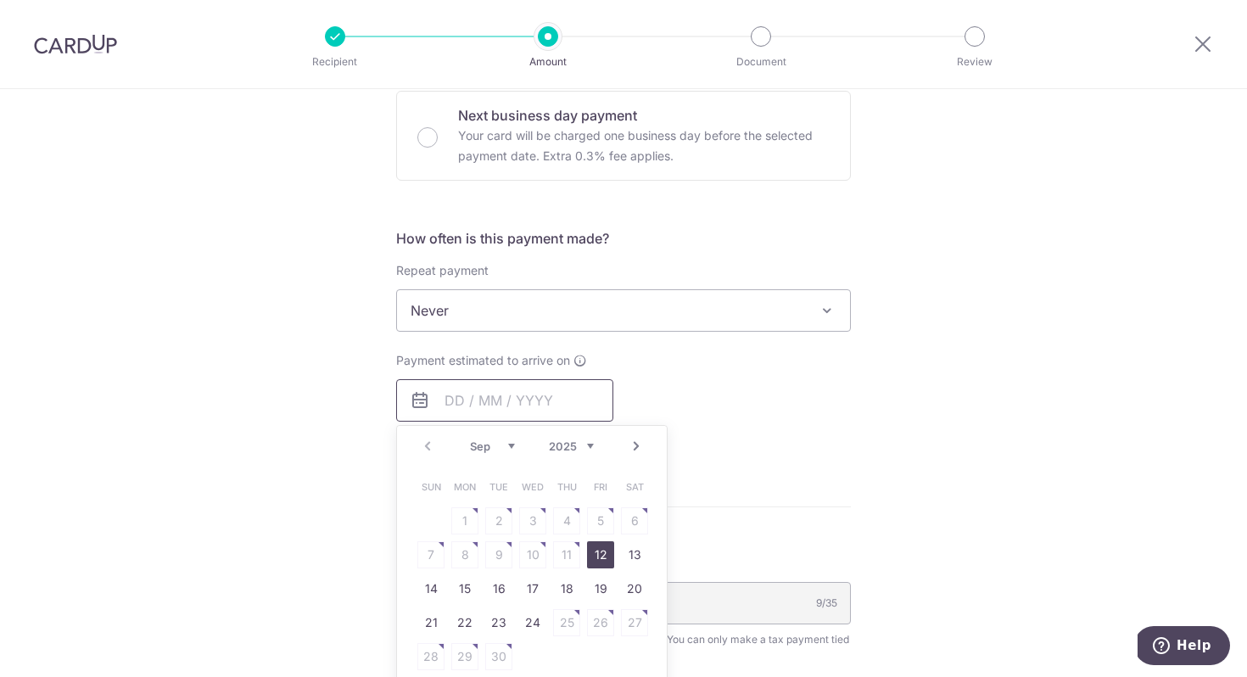
scroll to position [586, 0]
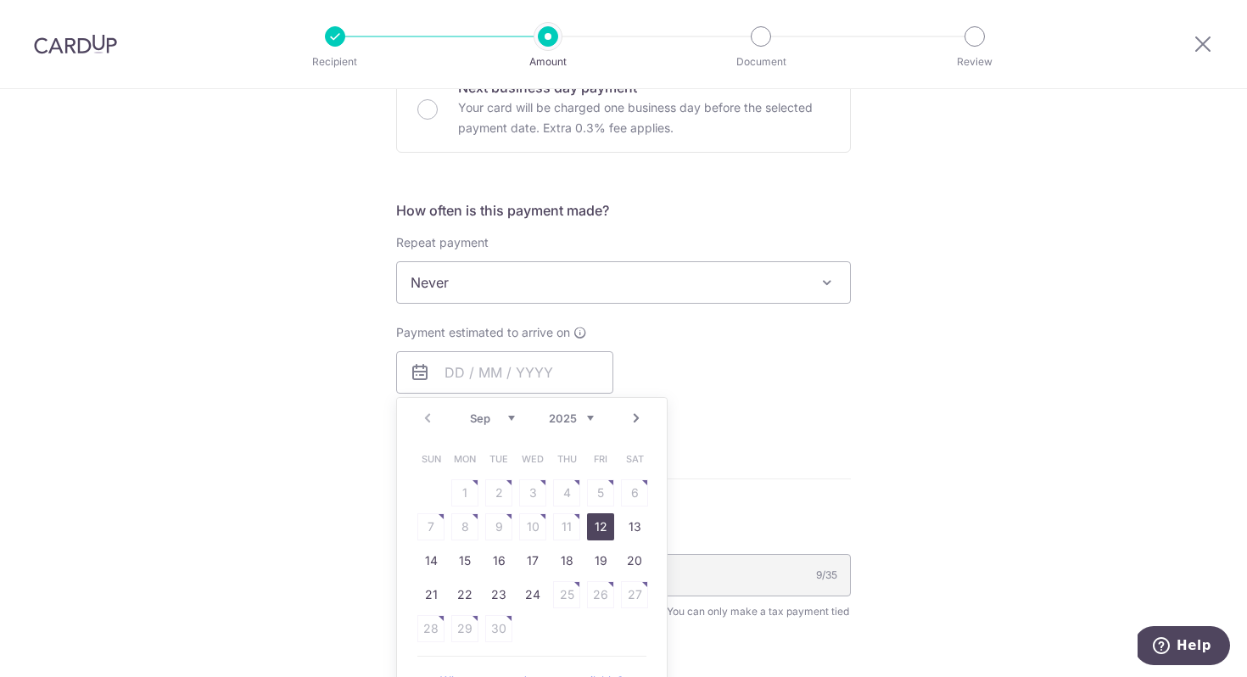
click at [611, 522] on link "12" at bounding box center [600, 526] width 27 height 27
type input "[DATE]"
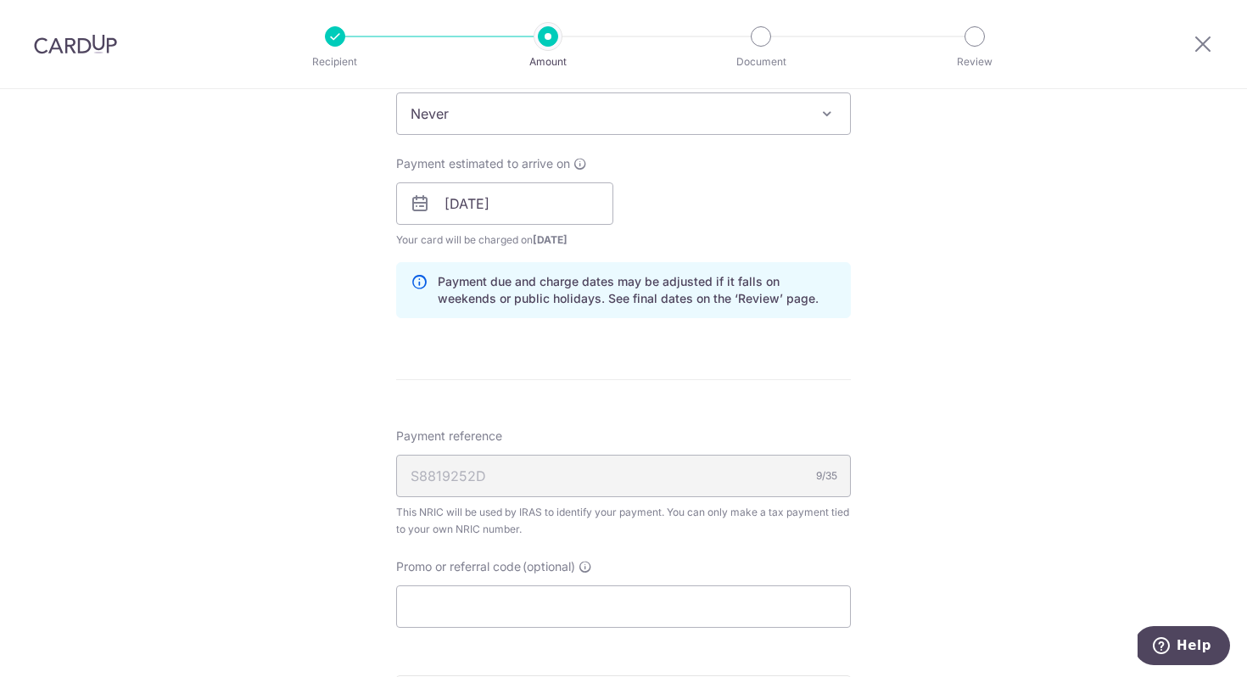
scroll to position [937, 0]
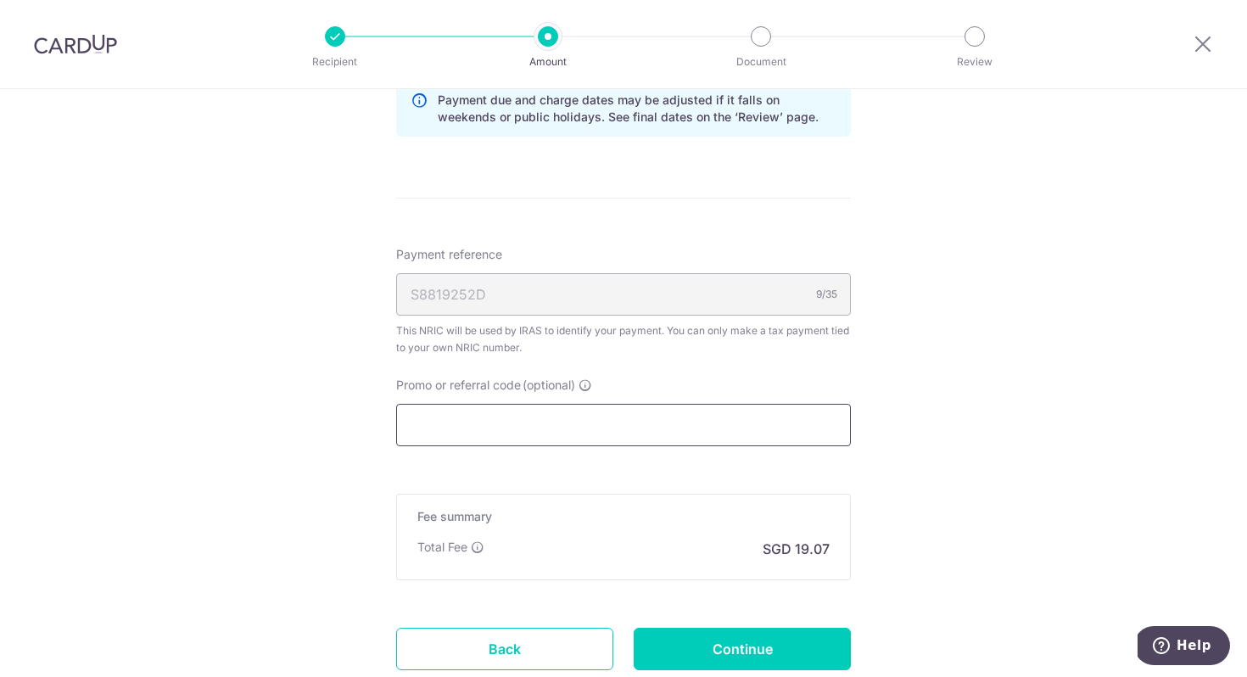
click at [593, 439] on input "Promo or referral code (optional)" at bounding box center [623, 425] width 455 height 42
paste input "VTAX25ONE"
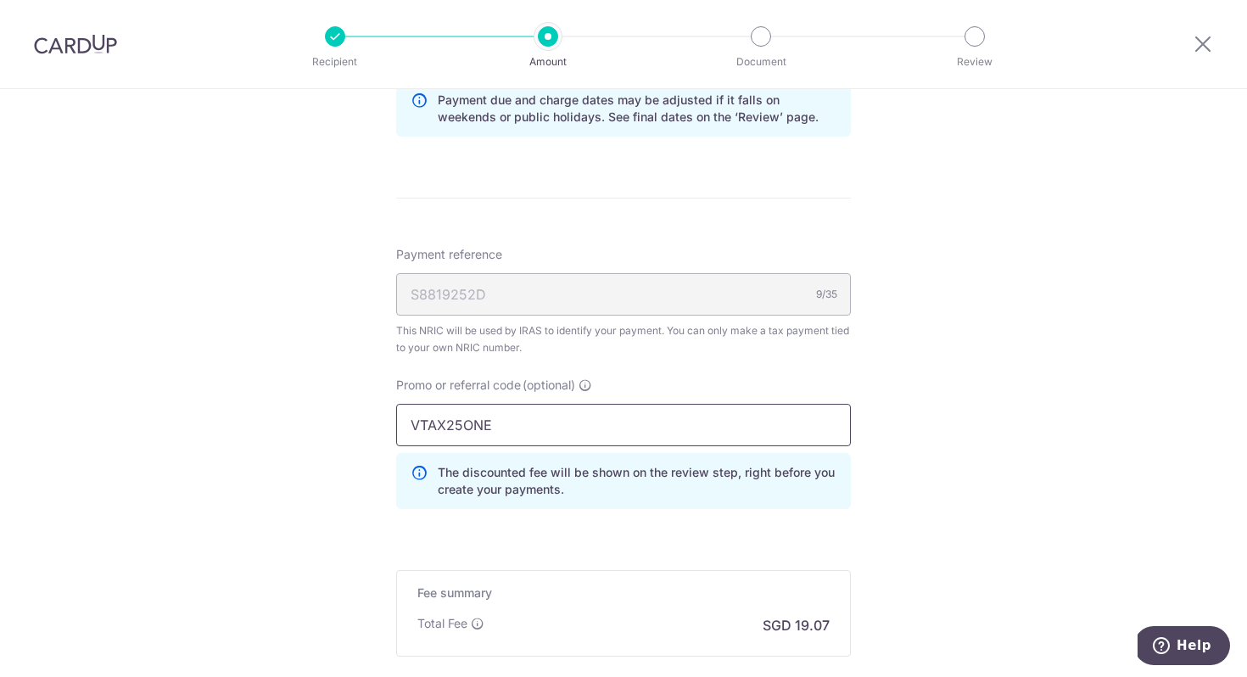
type input "VTAX25ONE"
click at [618, 535] on form "Enter one-time or monthly payment amount SGD 733.58 733.58 The total tax paymen…" at bounding box center [623, 29] width 455 height 1530
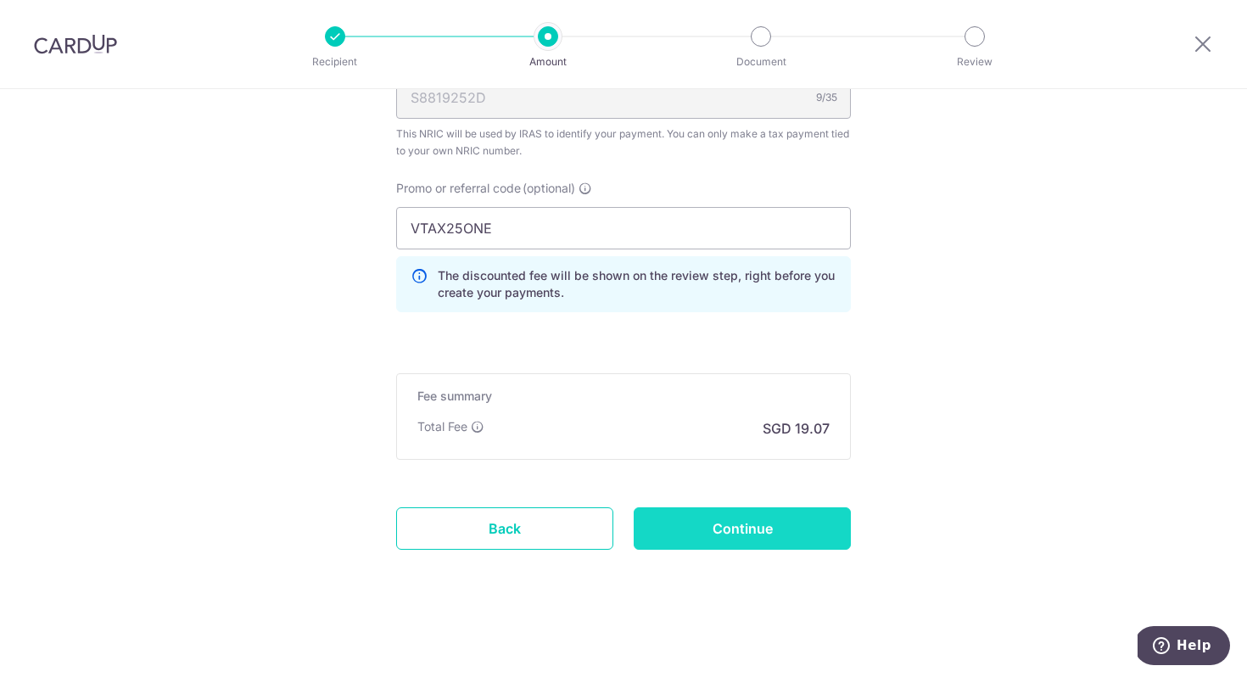
click at [731, 532] on input "Continue" at bounding box center [742, 528] width 217 height 42
type input "Create Schedule"
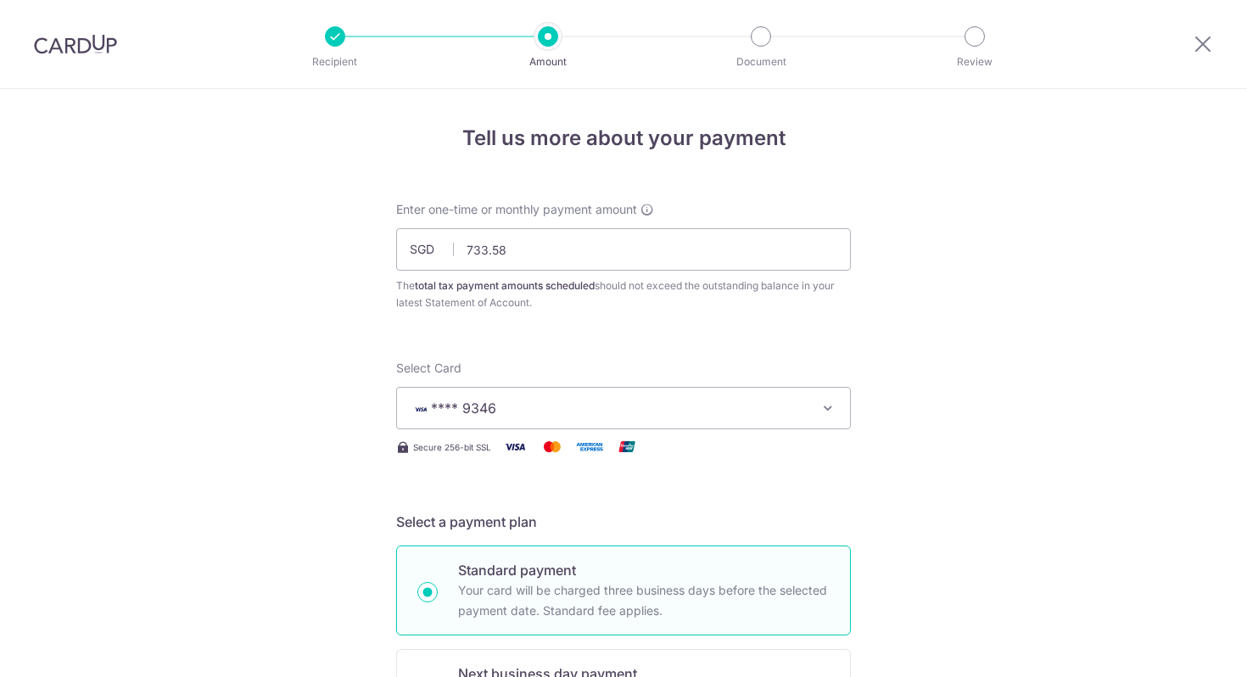
scroll to position [1157, 0]
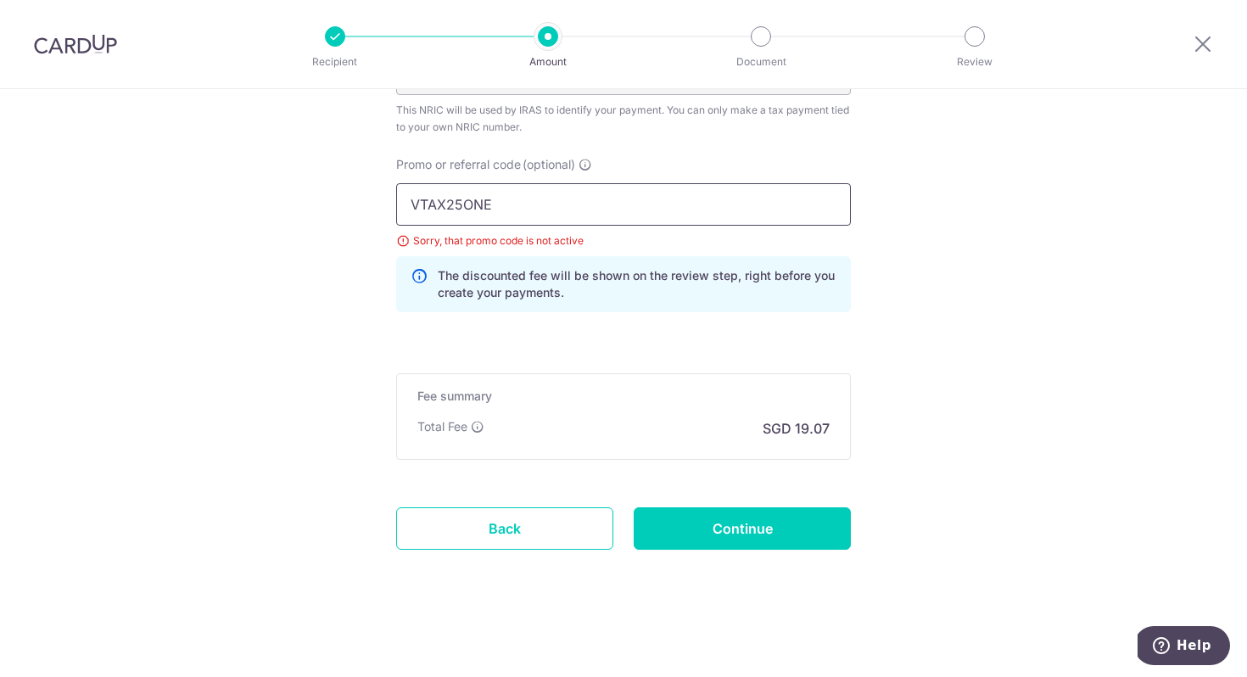
click at [671, 213] on input "VTAX25ONE" at bounding box center [623, 204] width 455 height 42
paste input "BBTAX25R"
type input "BBTAX25R"
click at [757, 533] on input "Continue" at bounding box center [742, 528] width 217 height 42
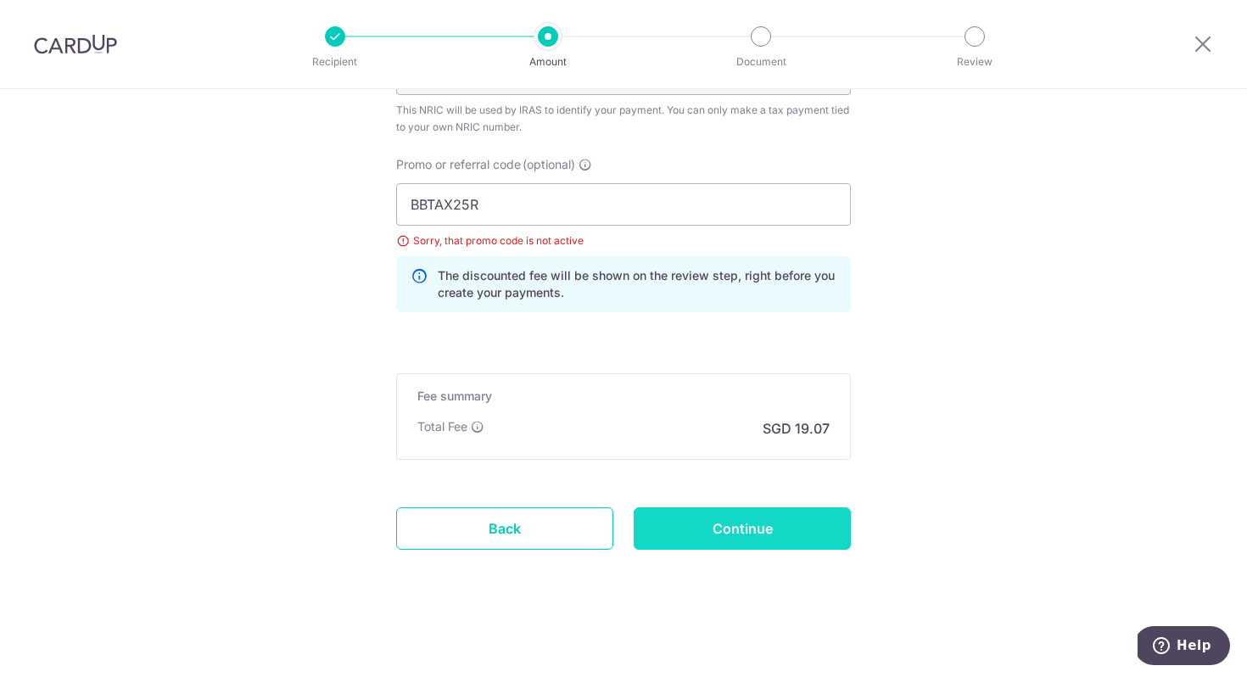
type input "Update Schedule"
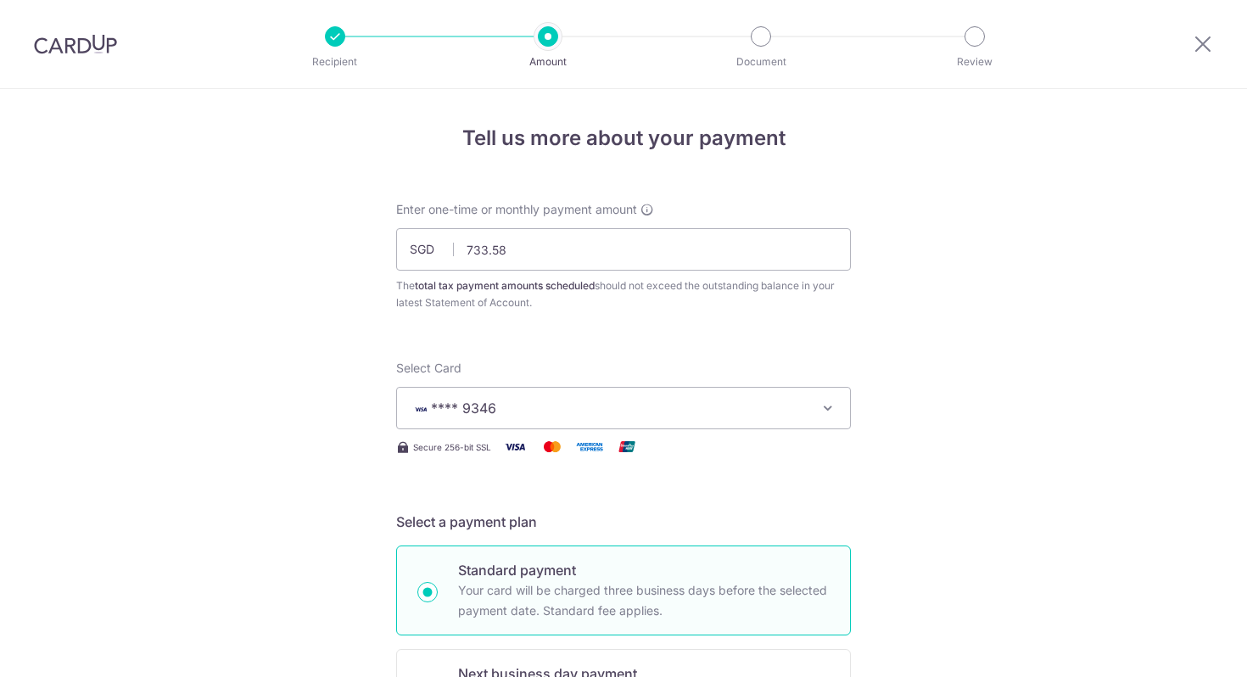
scroll to position [1157, 0]
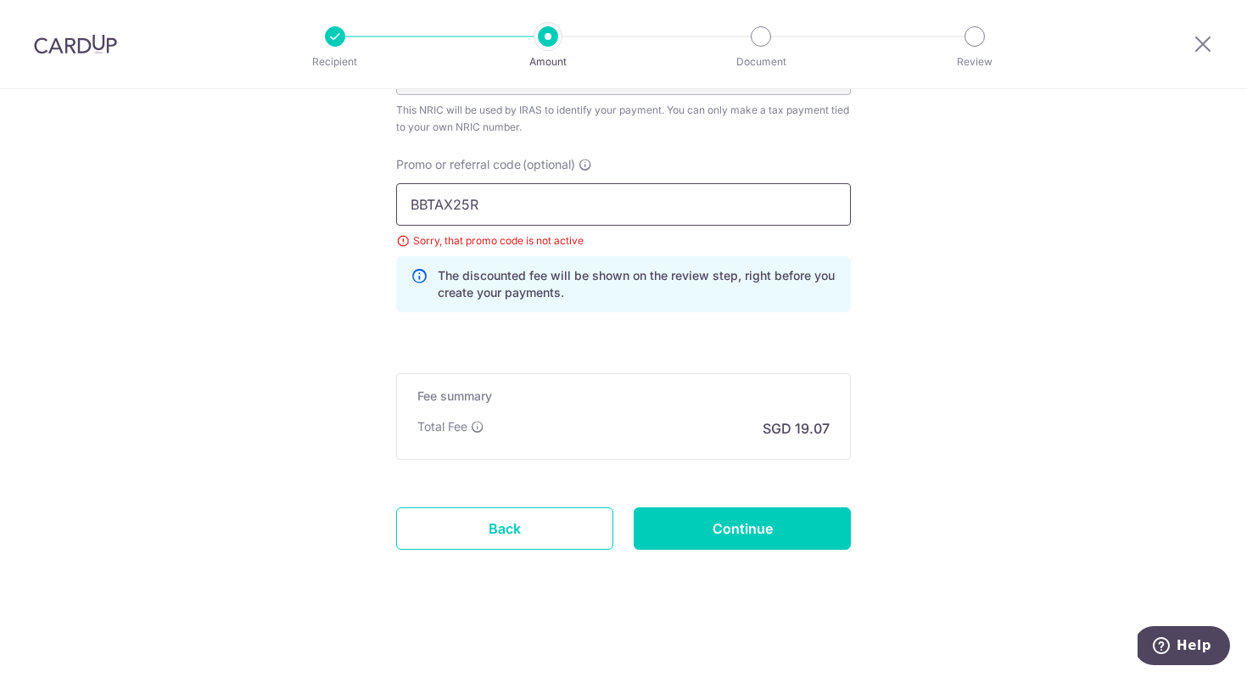
click at [625, 209] on input "BBTAX25R" at bounding box center [623, 204] width 455 height 42
paste input "OFF225"
type input "OFF225"
click at [717, 528] on input "Continue" at bounding box center [742, 528] width 217 height 42
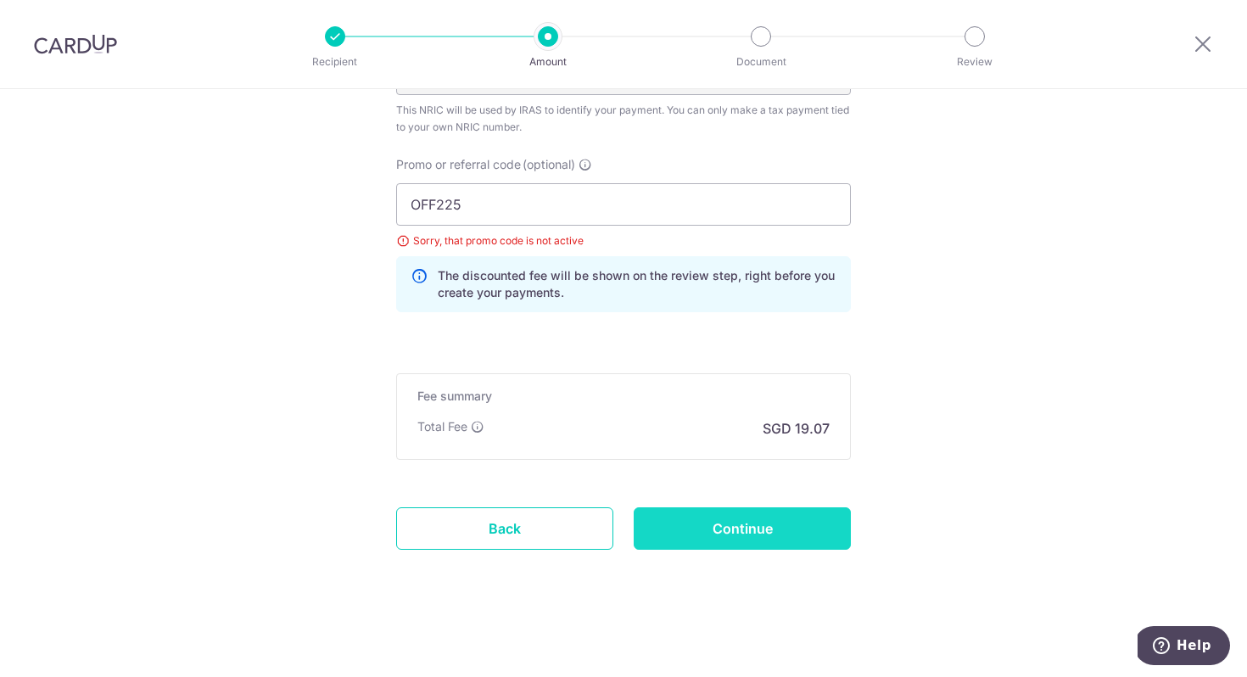
type input "Update Schedule"
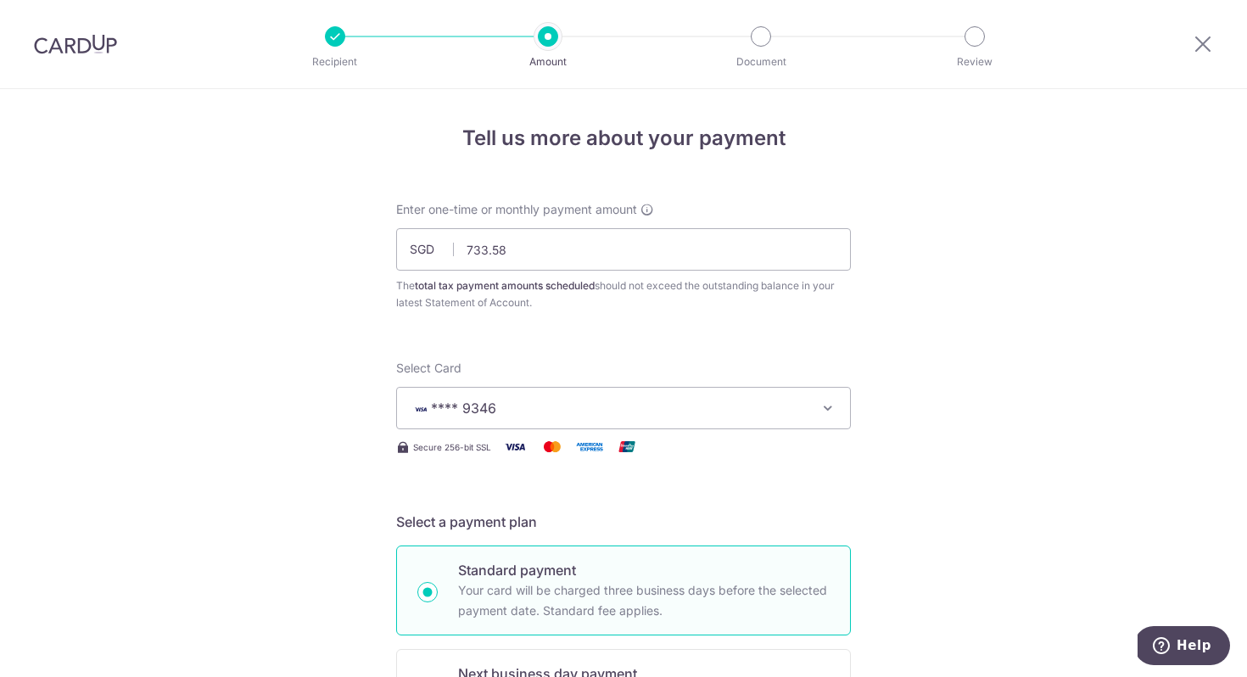
scroll to position [1157, 0]
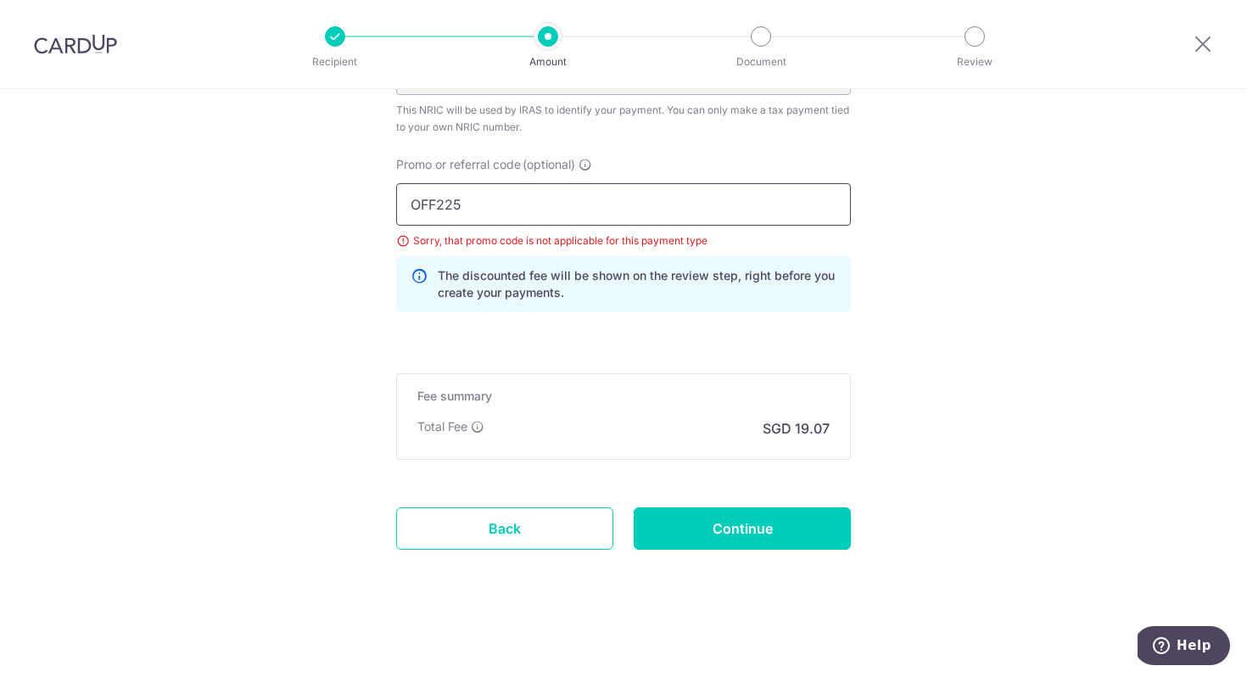
click at [518, 223] on input "OFF225" at bounding box center [623, 204] width 455 height 42
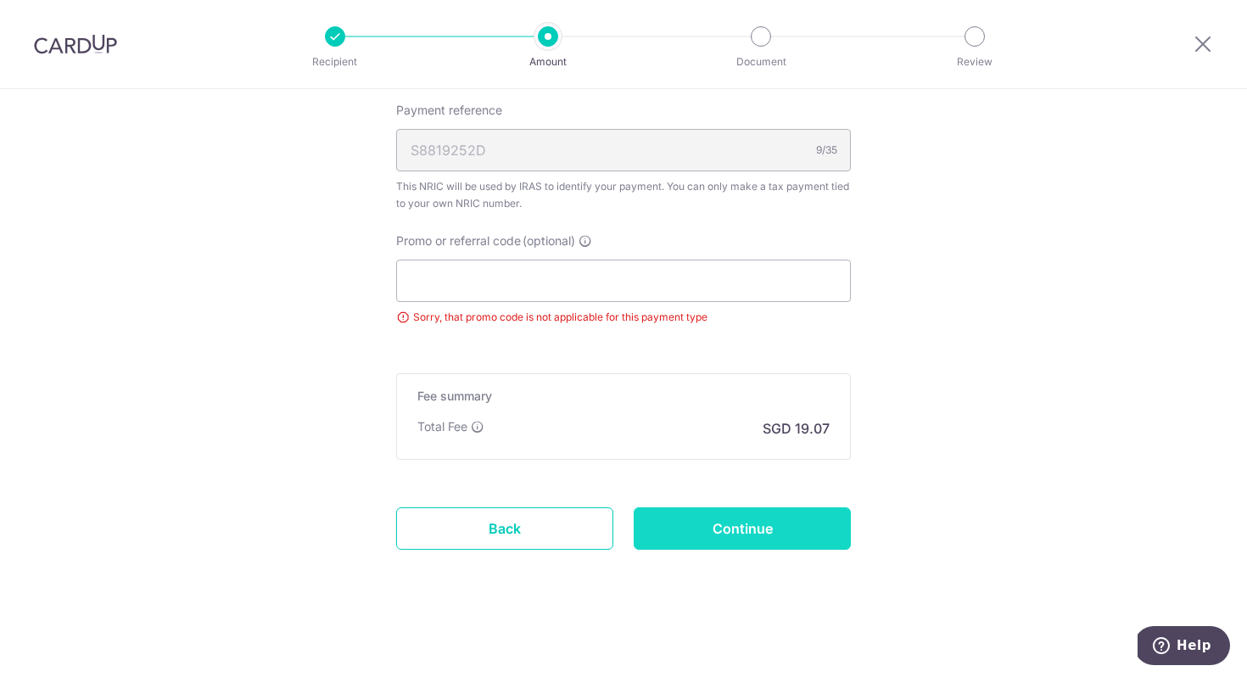
click at [722, 522] on input "Continue" at bounding box center [742, 528] width 217 height 42
type input "Update Schedule"
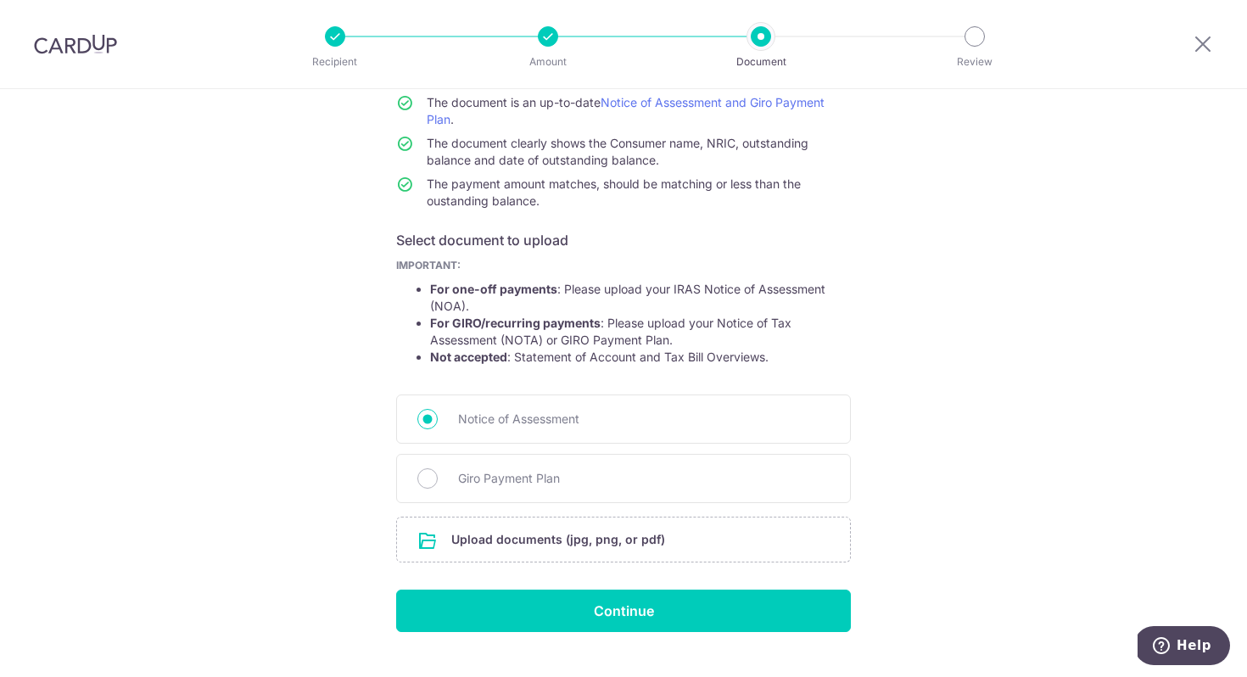
scroll to position [189, 0]
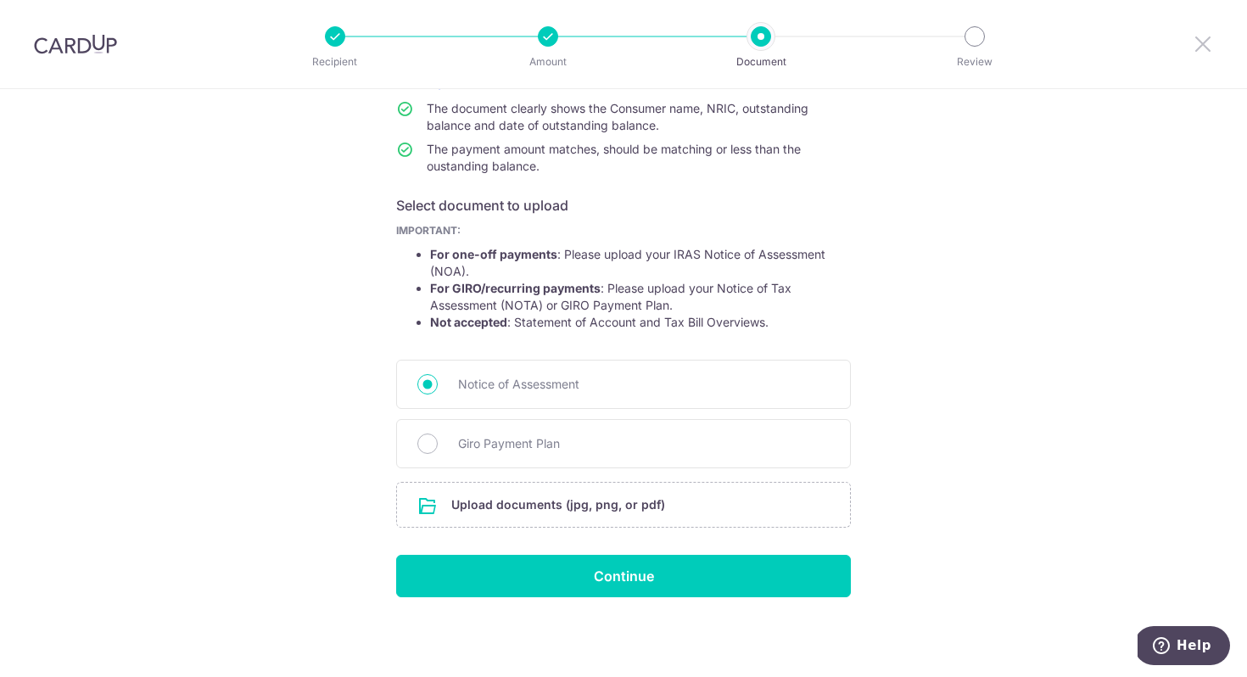
click at [1206, 37] on icon at bounding box center [1203, 43] width 20 height 21
